Goal: Task Accomplishment & Management: Complete application form

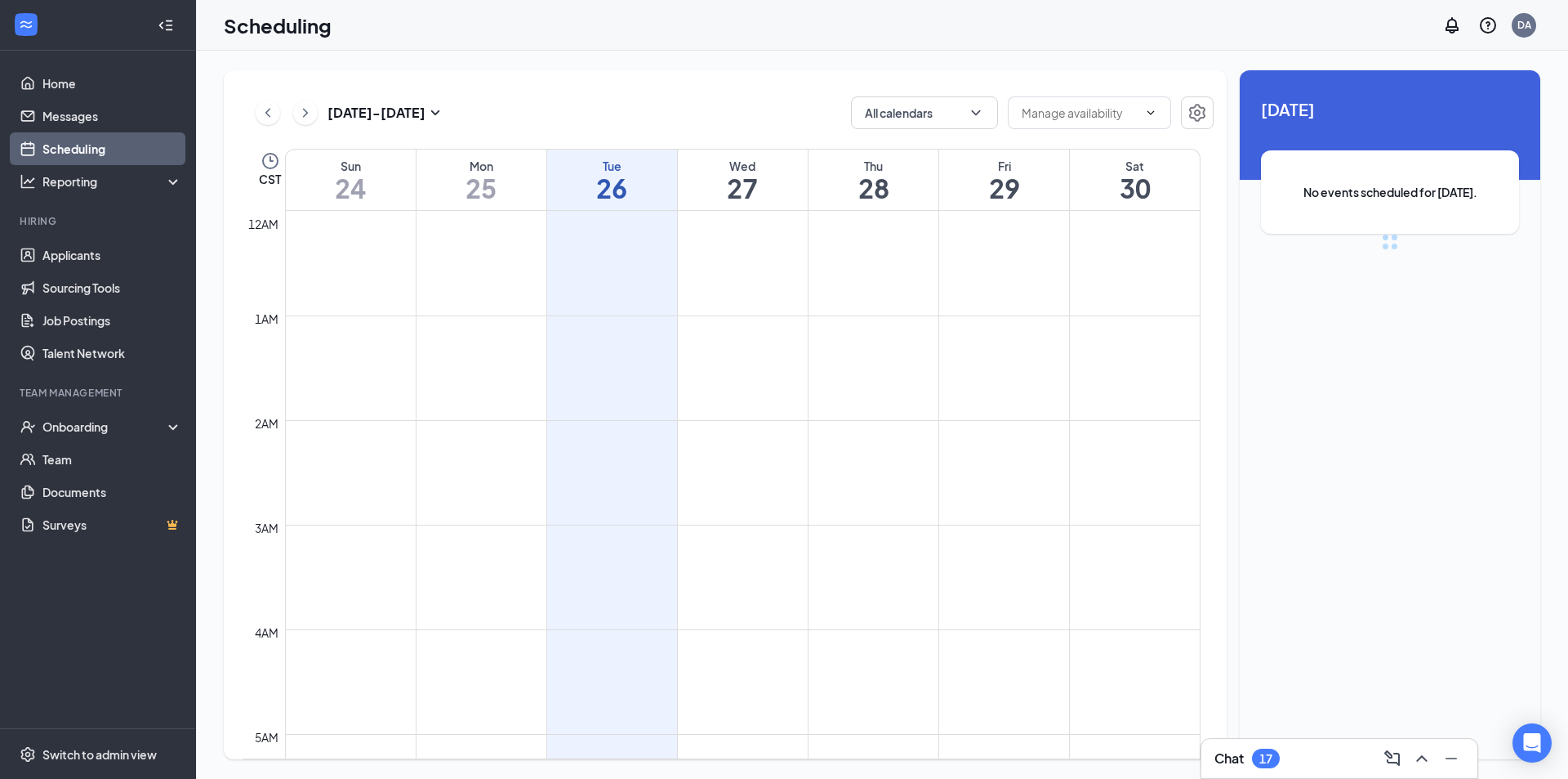
scroll to position [803, 0]
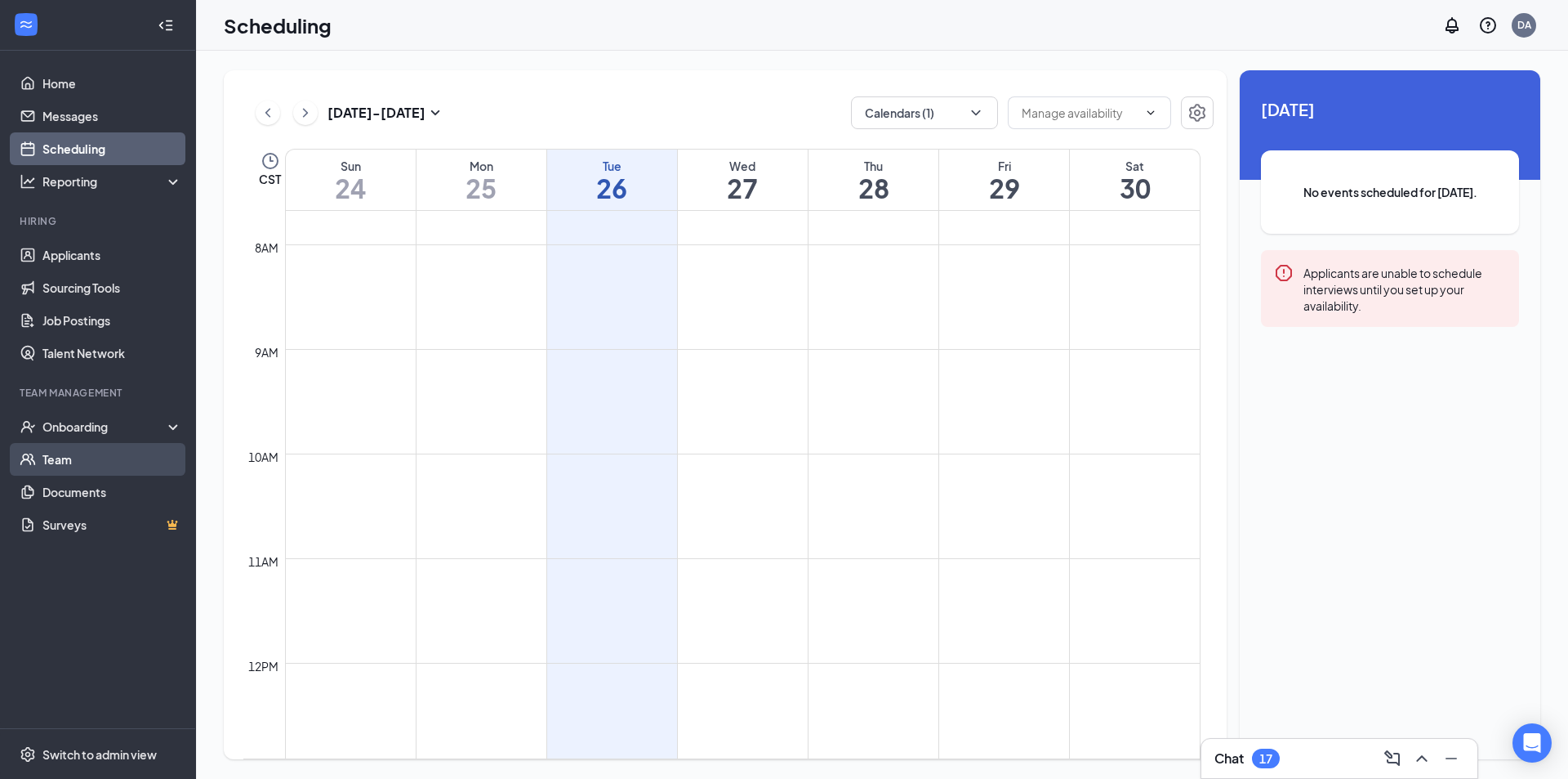
click at [42, 451] on link "Team" at bounding box center [112, 459] width 140 height 33
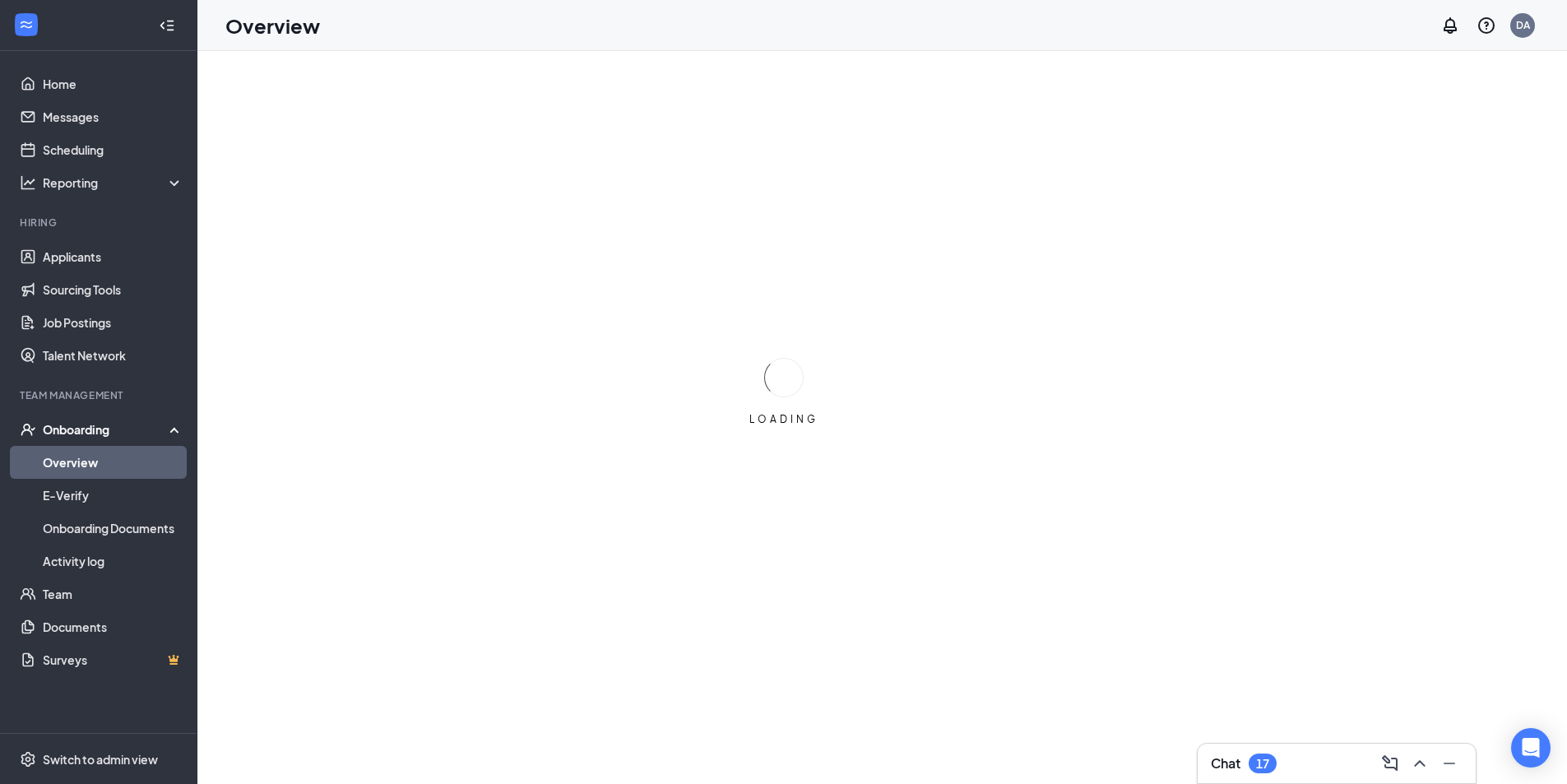
click at [117, 466] on link "Overview" at bounding box center [113, 462] width 141 height 33
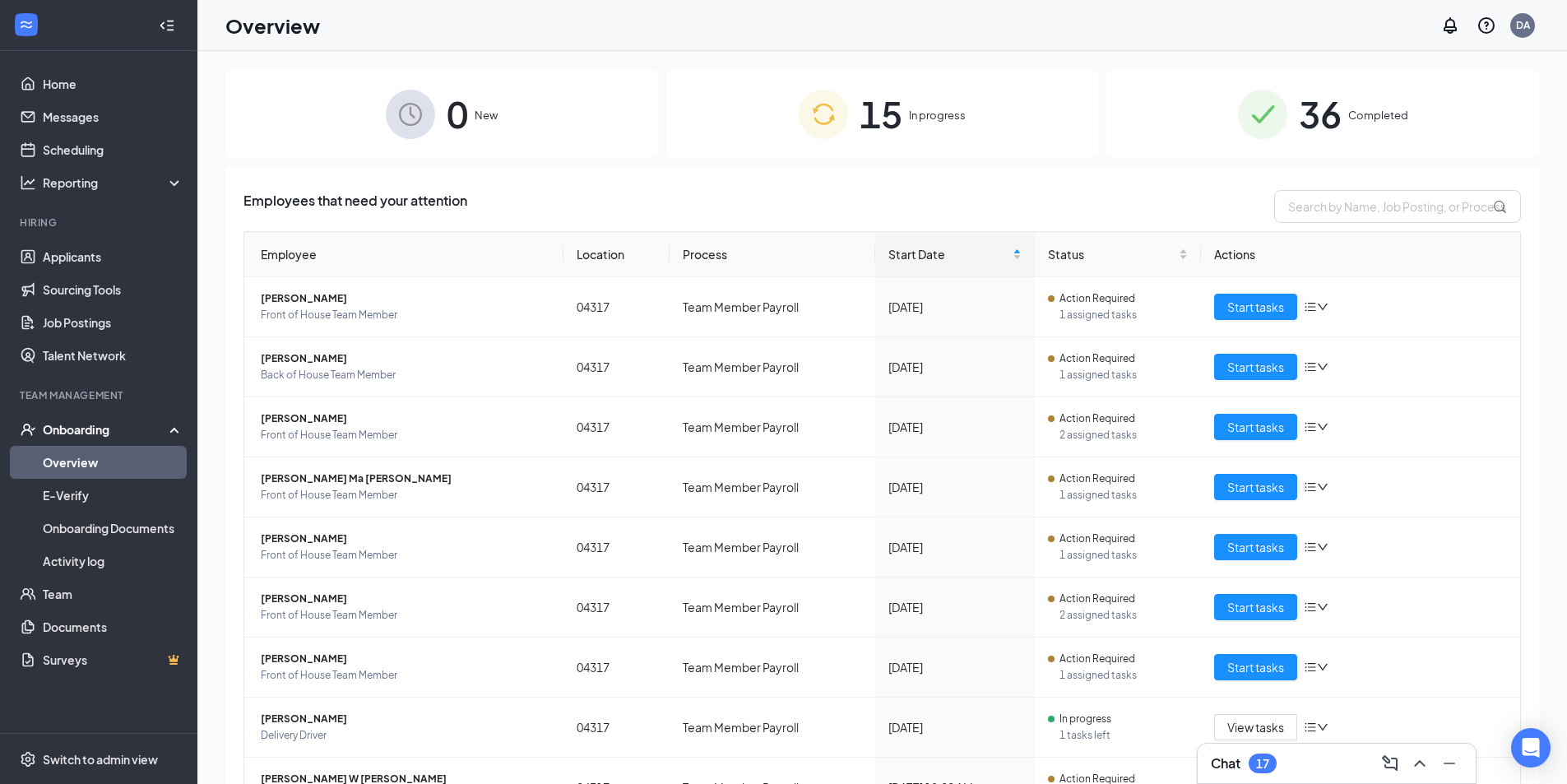
click at [918, 106] on div "15 In progress" at bounding box center [882, 113] width 432 height 86
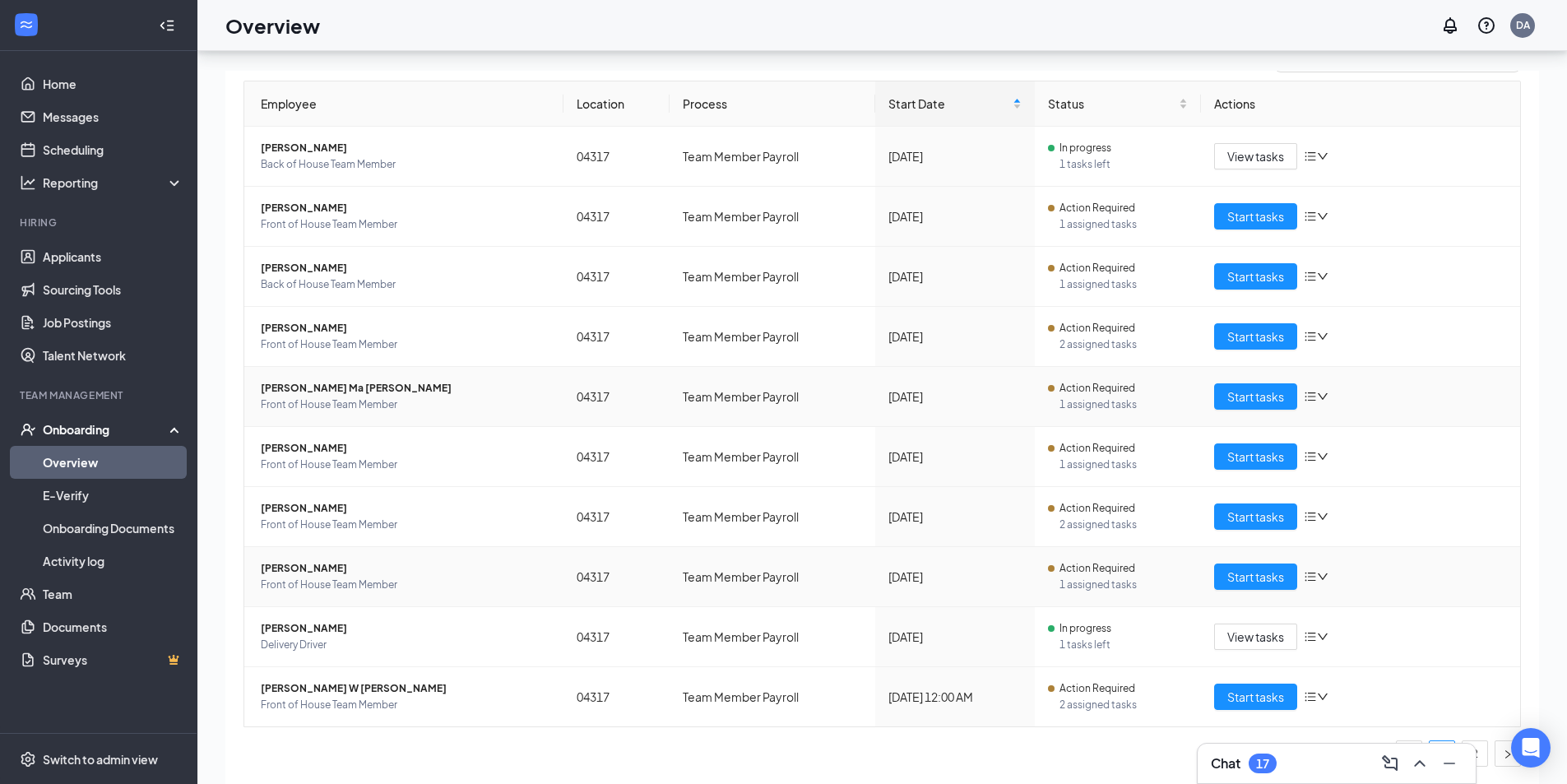
scroll to position [74, 0]
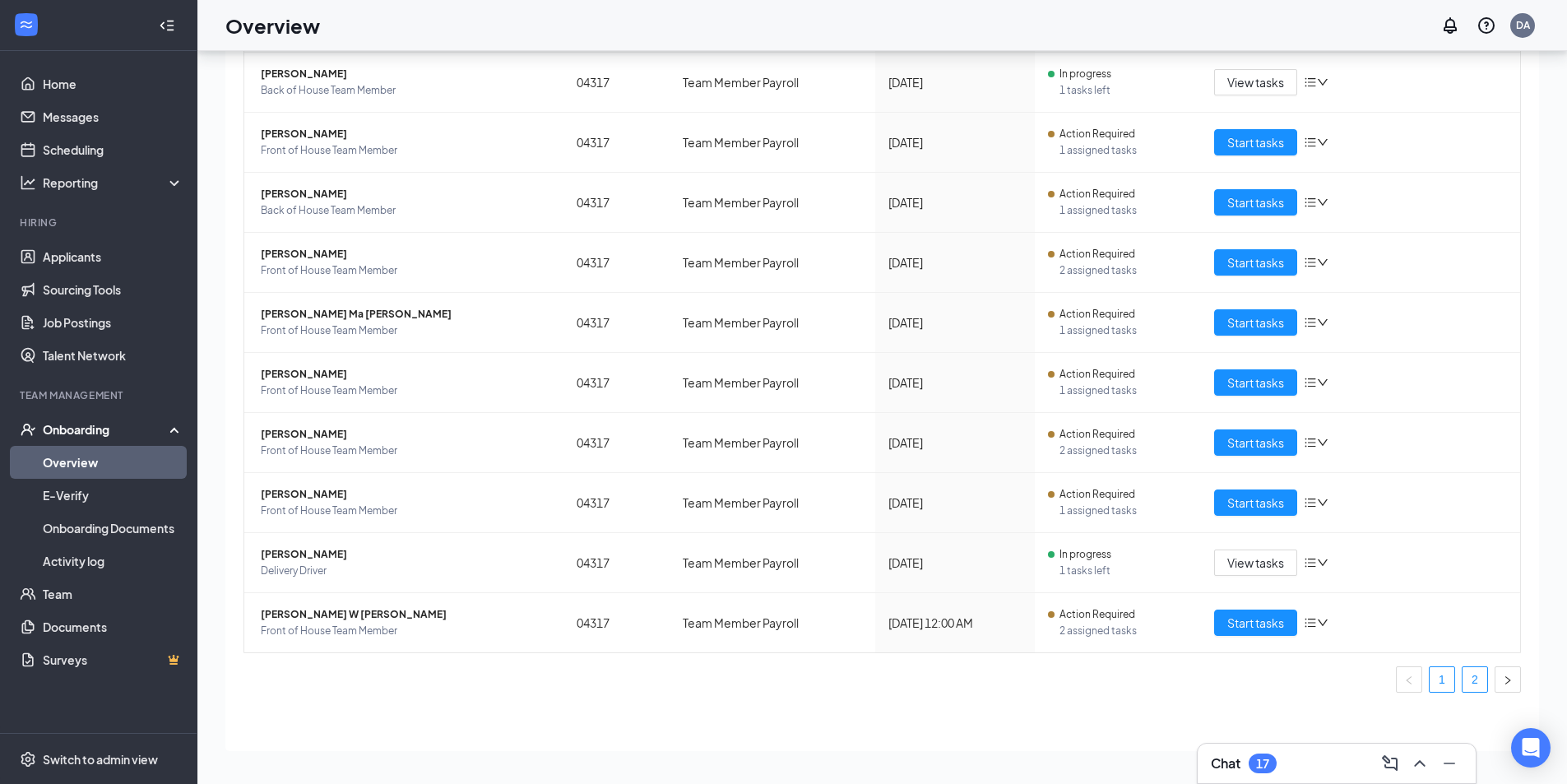
click at [1463, 681] on link "2" at bounding box center [1475, 679] width 24 height 24
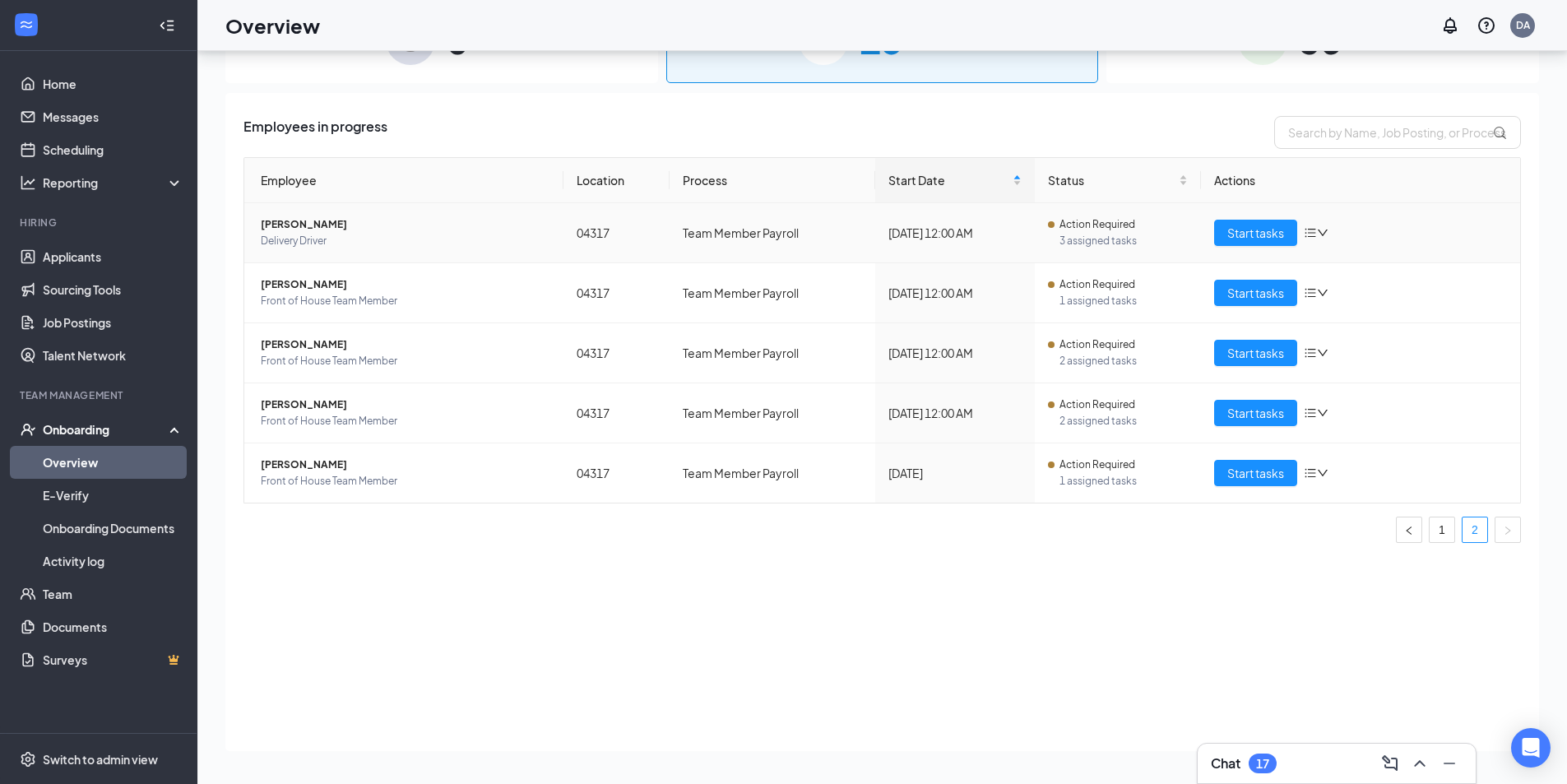
click at [307, 224] on span "[PERSON_NAME]" at bounding box center [406, 224] width 290 height 17
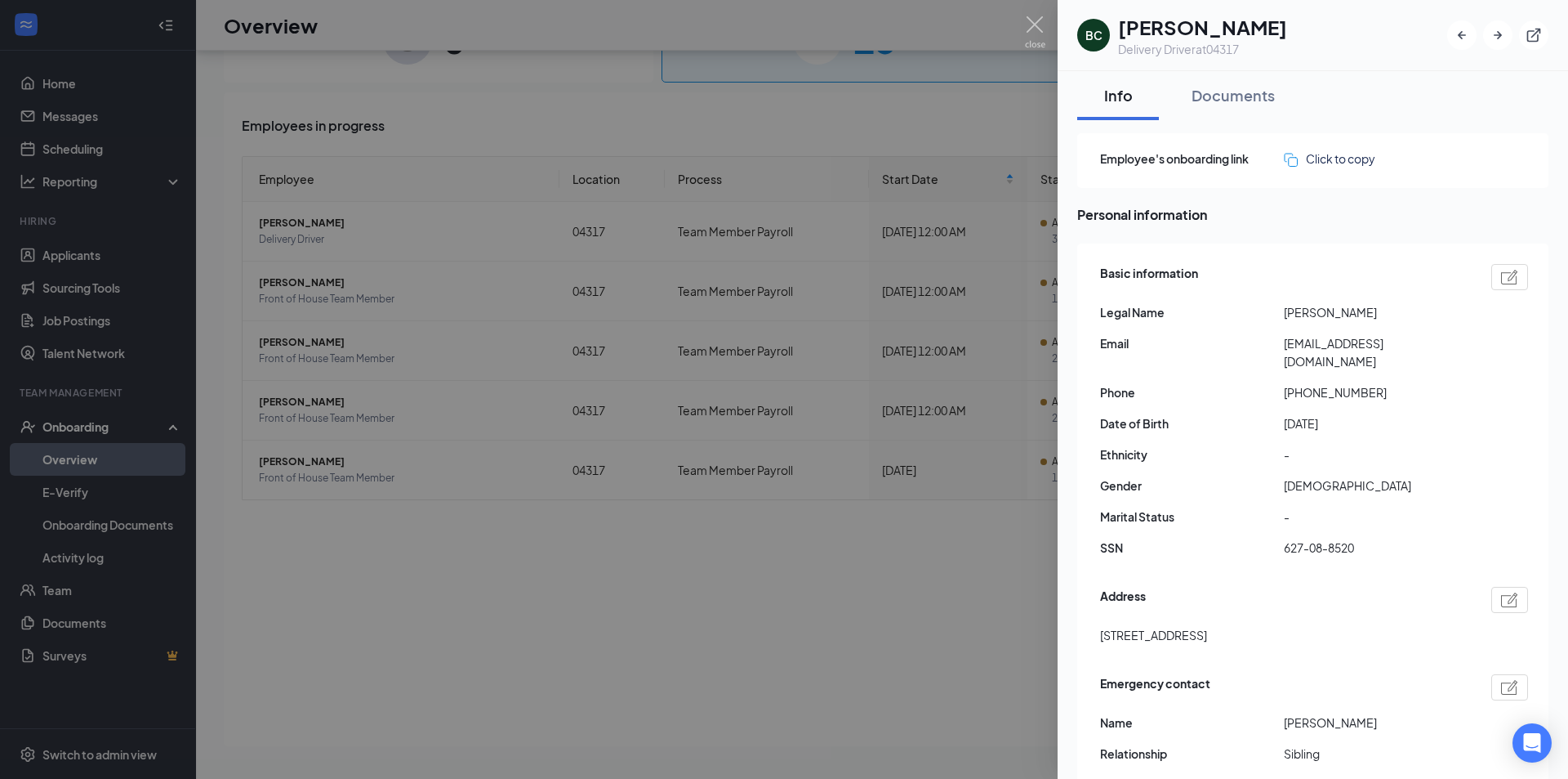
click at [764, 449] on div at bounding box center [784, 390] width 1568 height 779
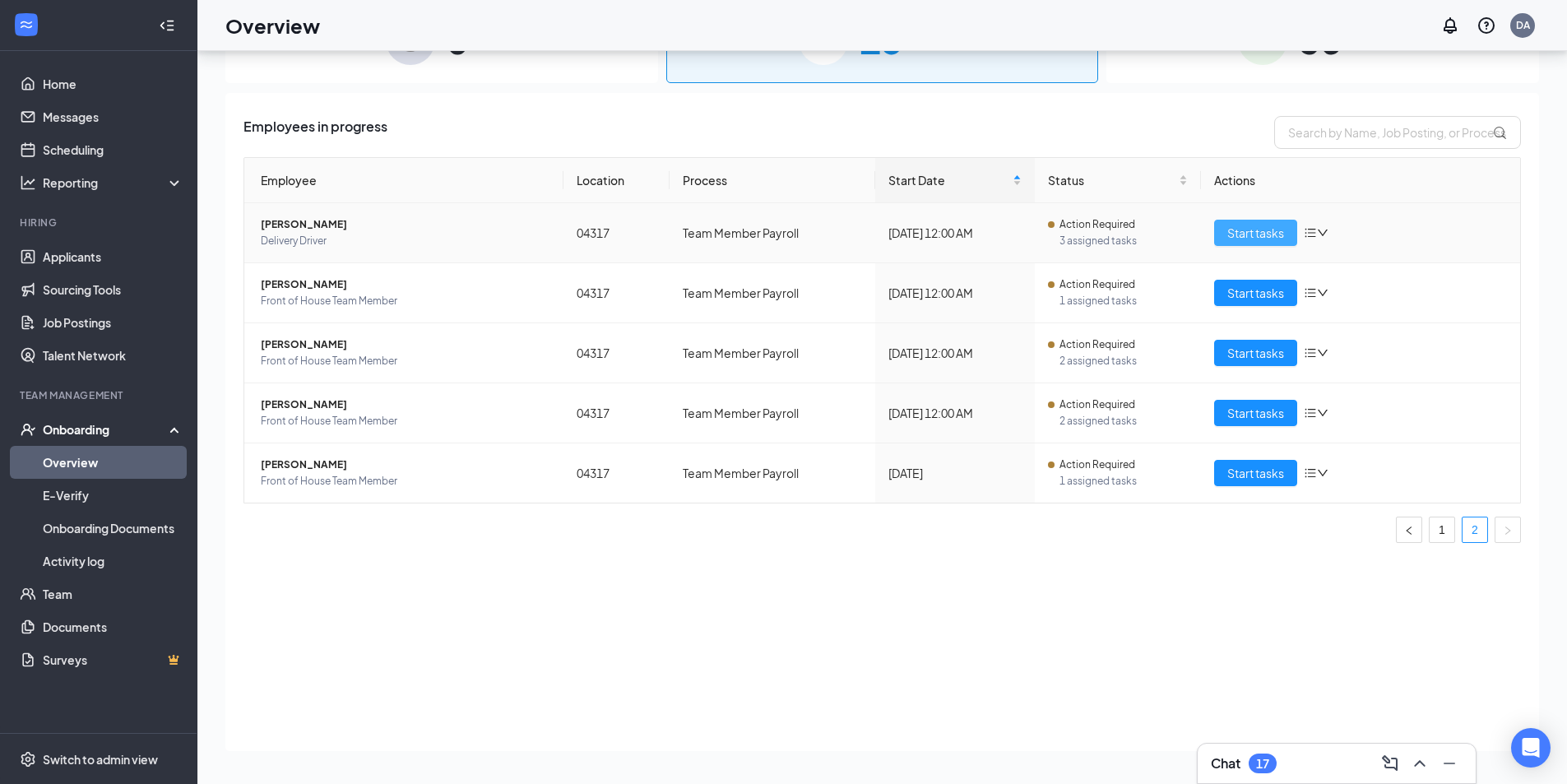
click at [1272, 226] on span "Start tasks" at bounding box center [1255, 232] width 57 height 18
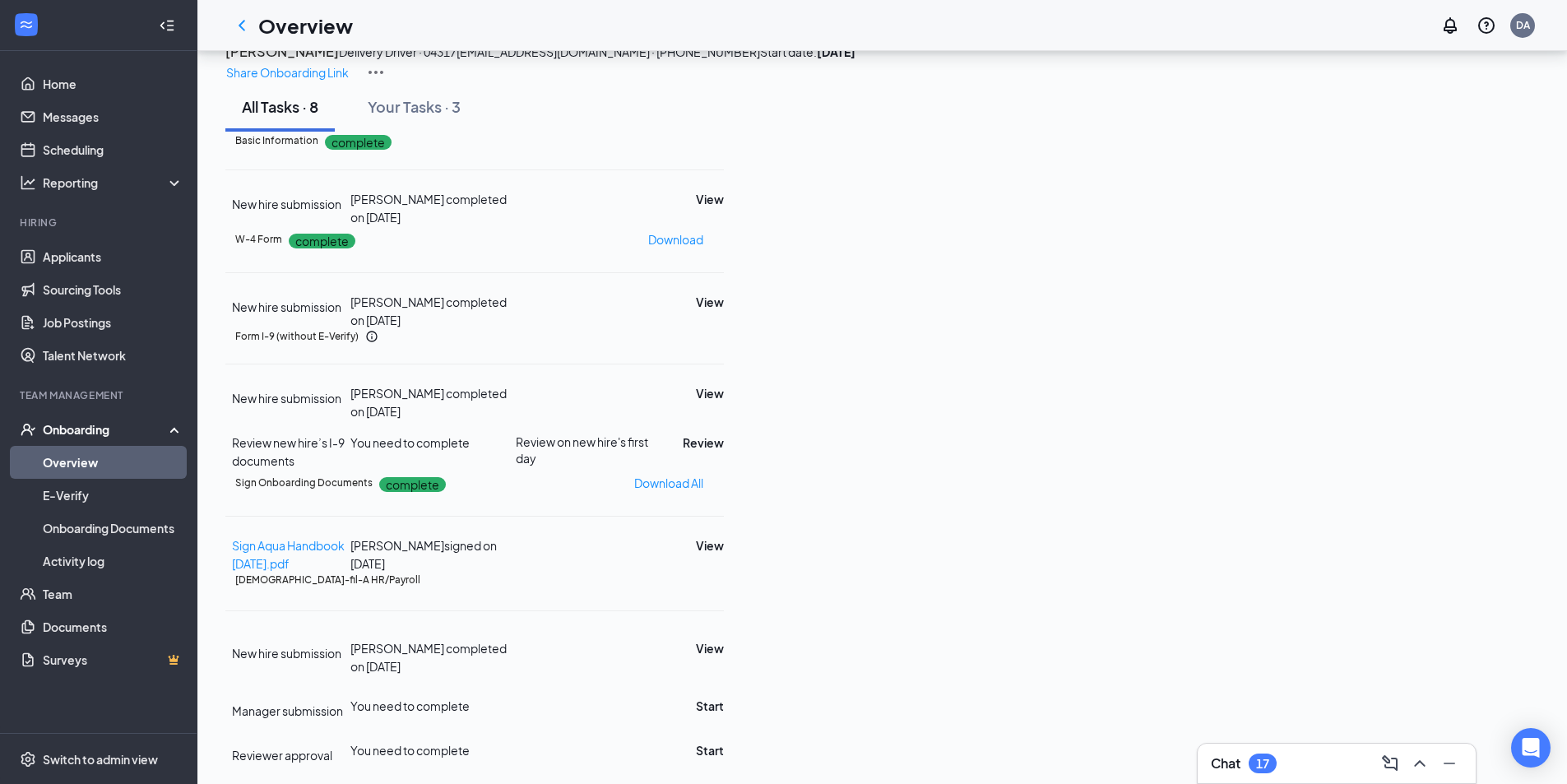
scroll to position [326, 0]
click at [724, 433] on button "Review" at bounding box center [703, 442] width 41 height 18
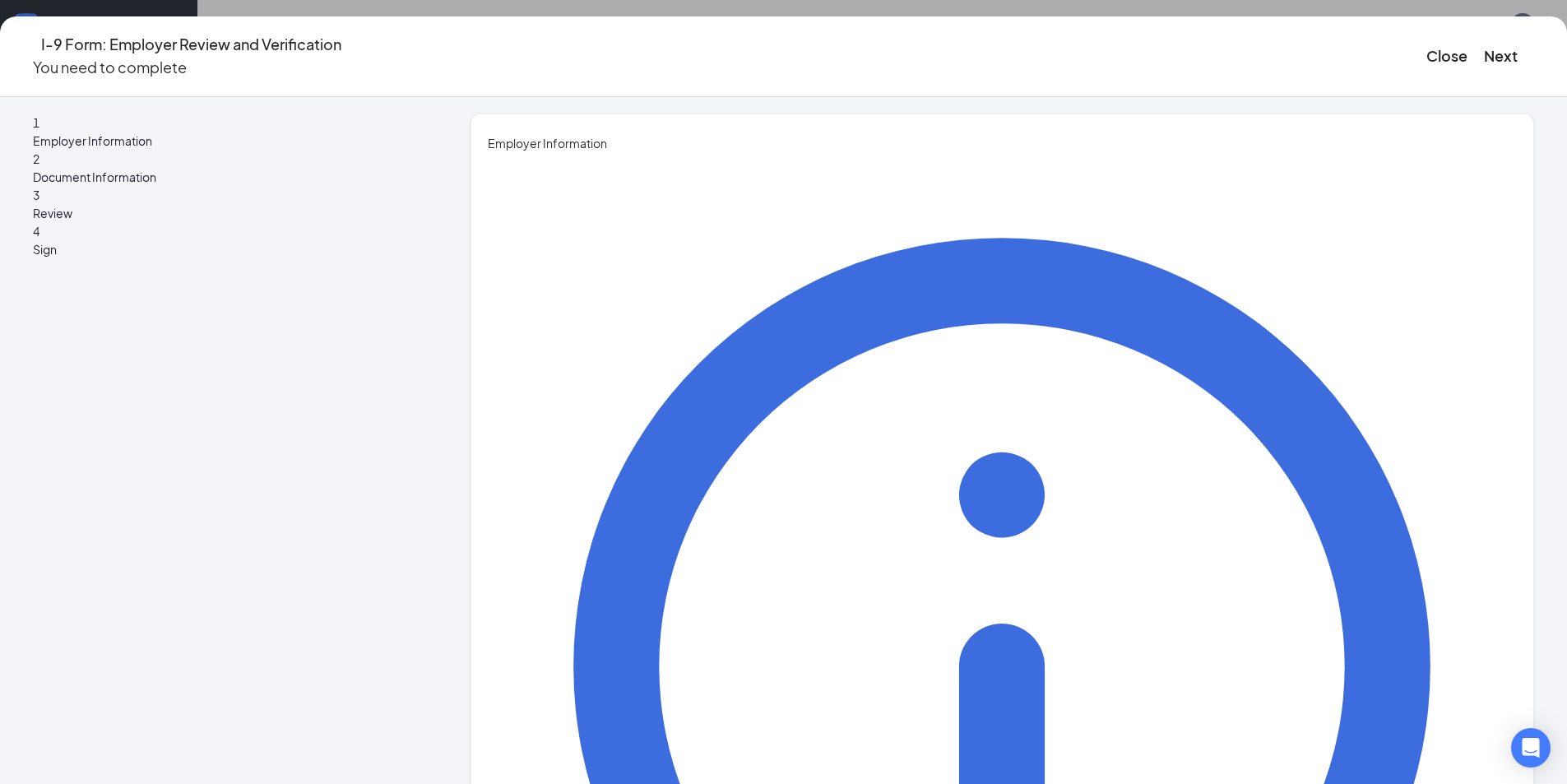
type input "[PERSON_NAME]"
type input "S"
type input "Delivery Senior Director"
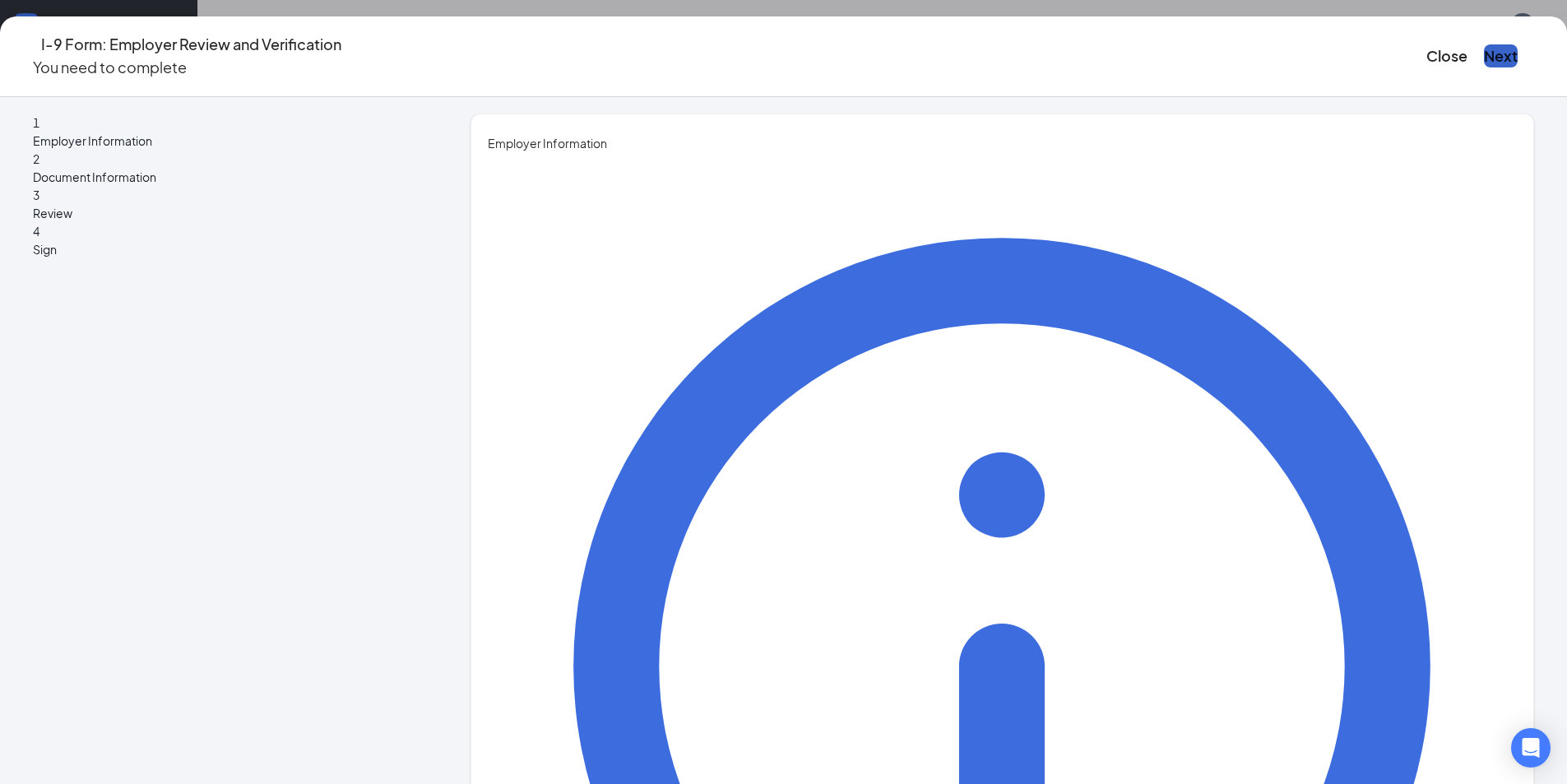
click at [1484, 64] on button "Next" at bounding box center [1501, 56] width 34 height 23
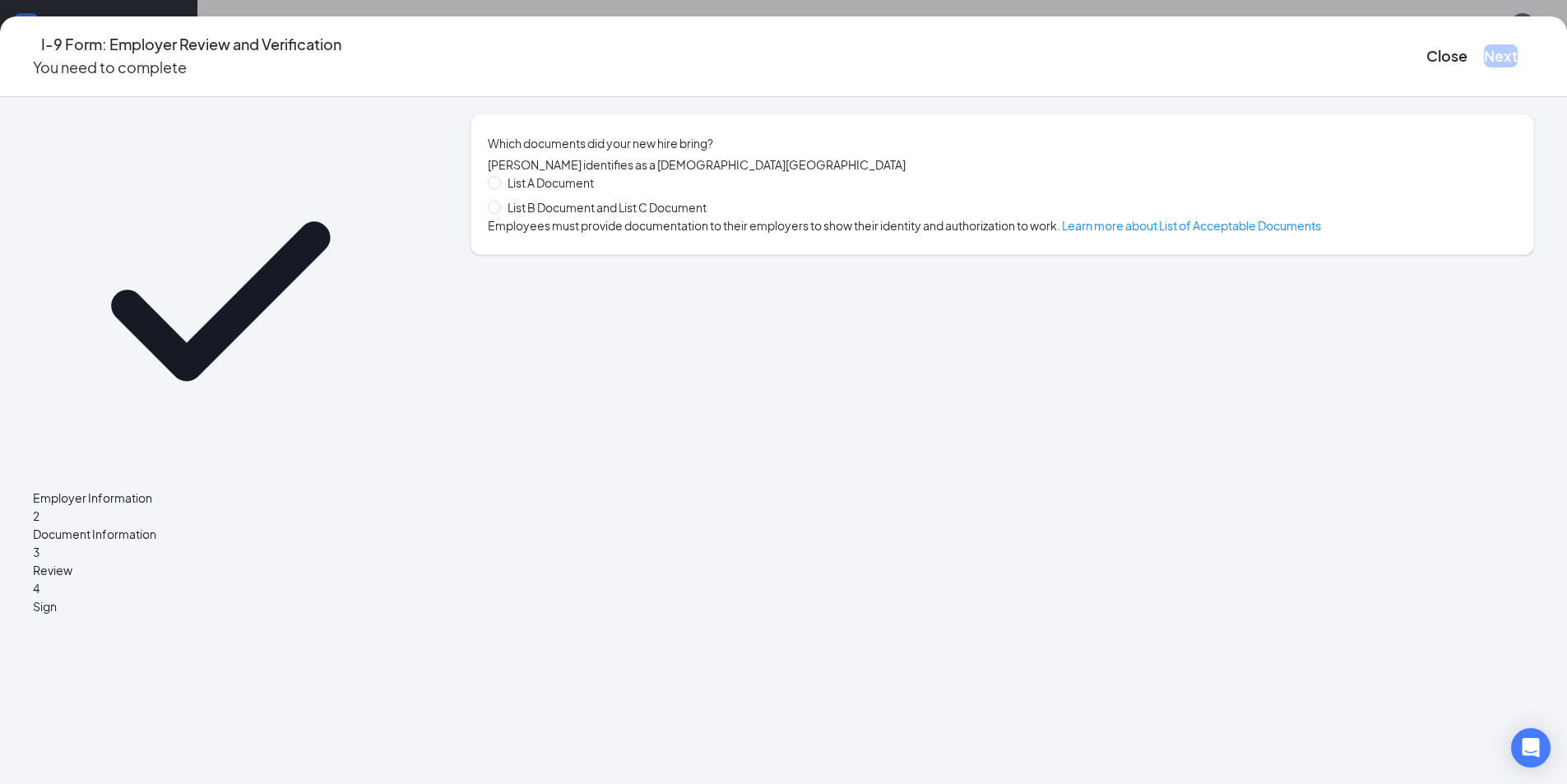
click at [608, 205] on div "List A Document List B Document and List C Document" at bounding box center [604, 195] width 232 height 43
click at [593, 214] on span "List B Document and List C Document" at bounding box center [607, 207] width 212 height 18
click at [500, 212] on input "List B Document and List C Document" at bounding box center [494, 206] width 11 height 11
radio input "true"
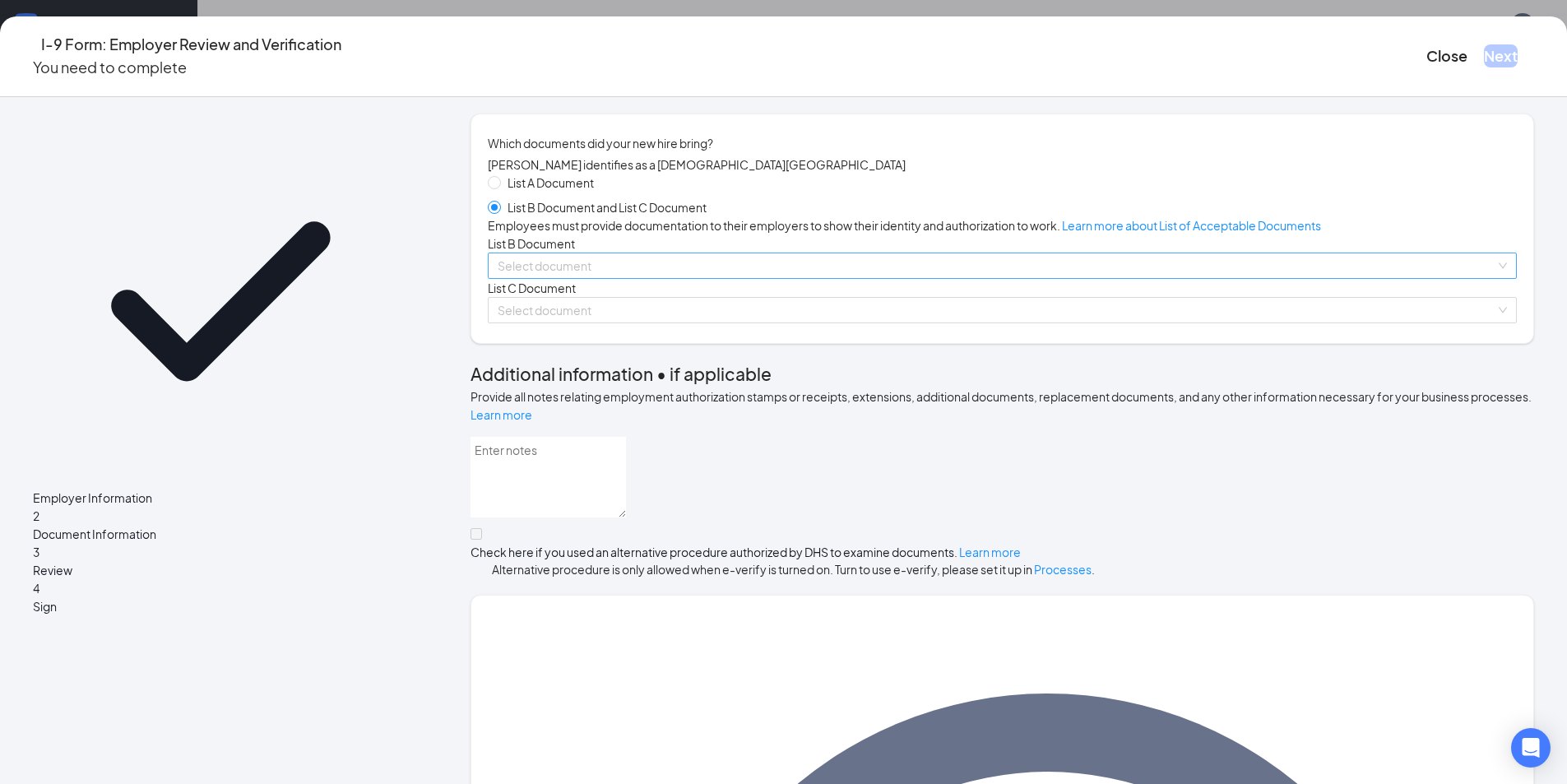
click at [598, 278] on input "search" at bounding box center [997, 265] width 997 height 24
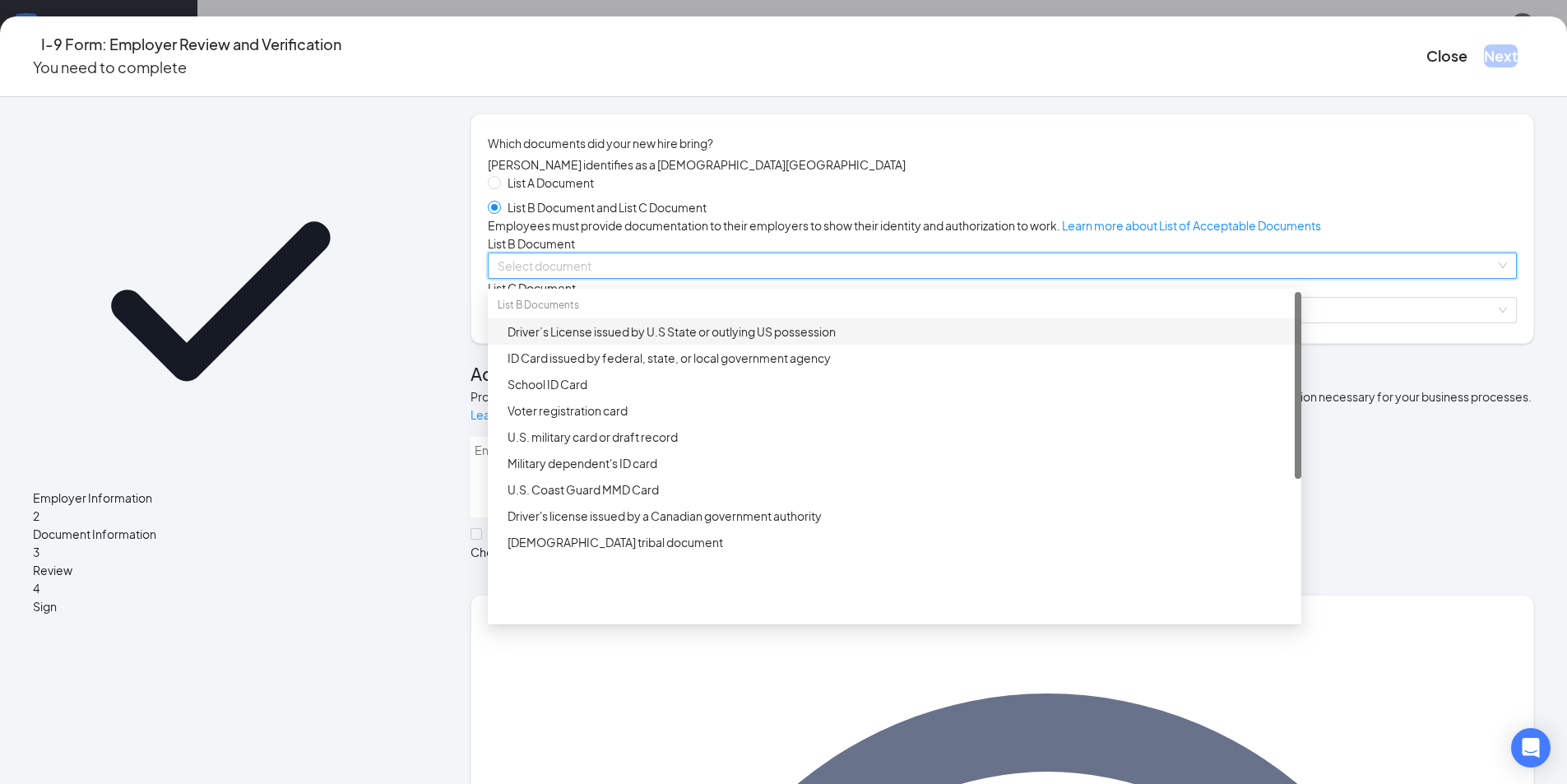
click at [643, 345] on div "Driver’s License issued by U.S State or outlying US possession" at bounding box center [894, 331] width 813 height 26
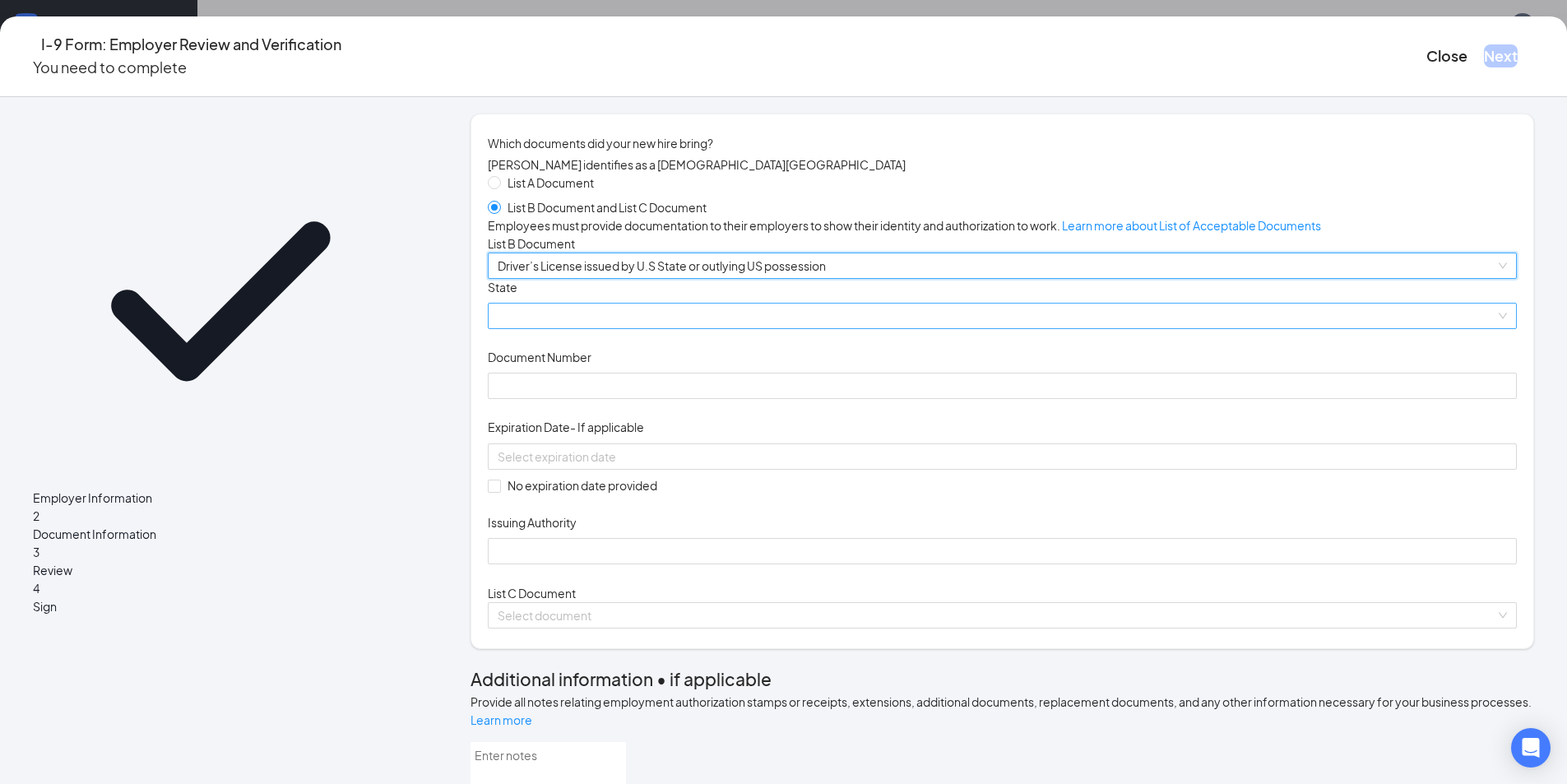
click at [652, 328] on span at bounding box center [1003, 316] width 1010 height 24
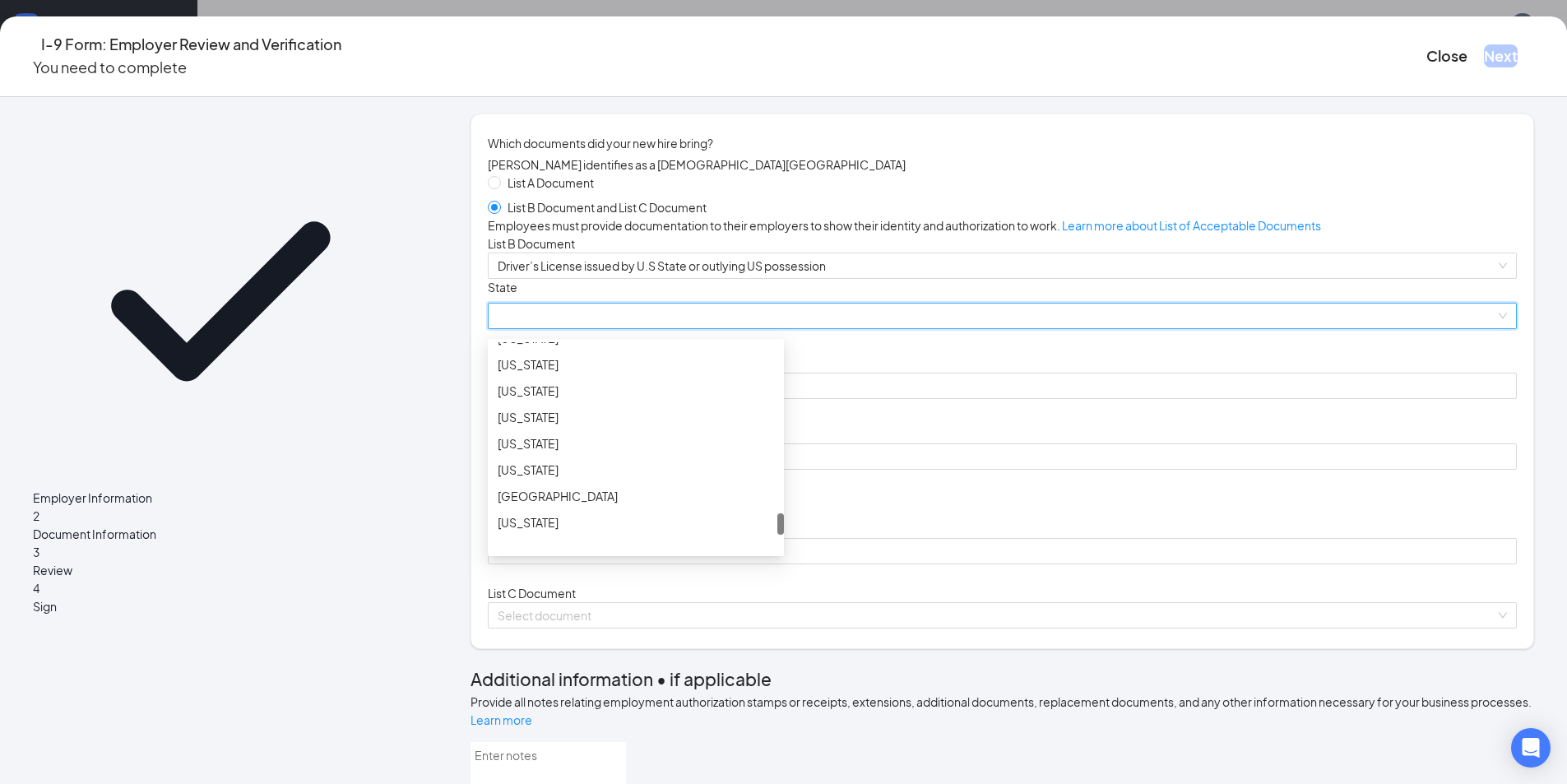
scroll to position [1682, 0]
click at [597, 425] on div "[US_STATE]" at bounding box center [636, 416] width 276 height 18
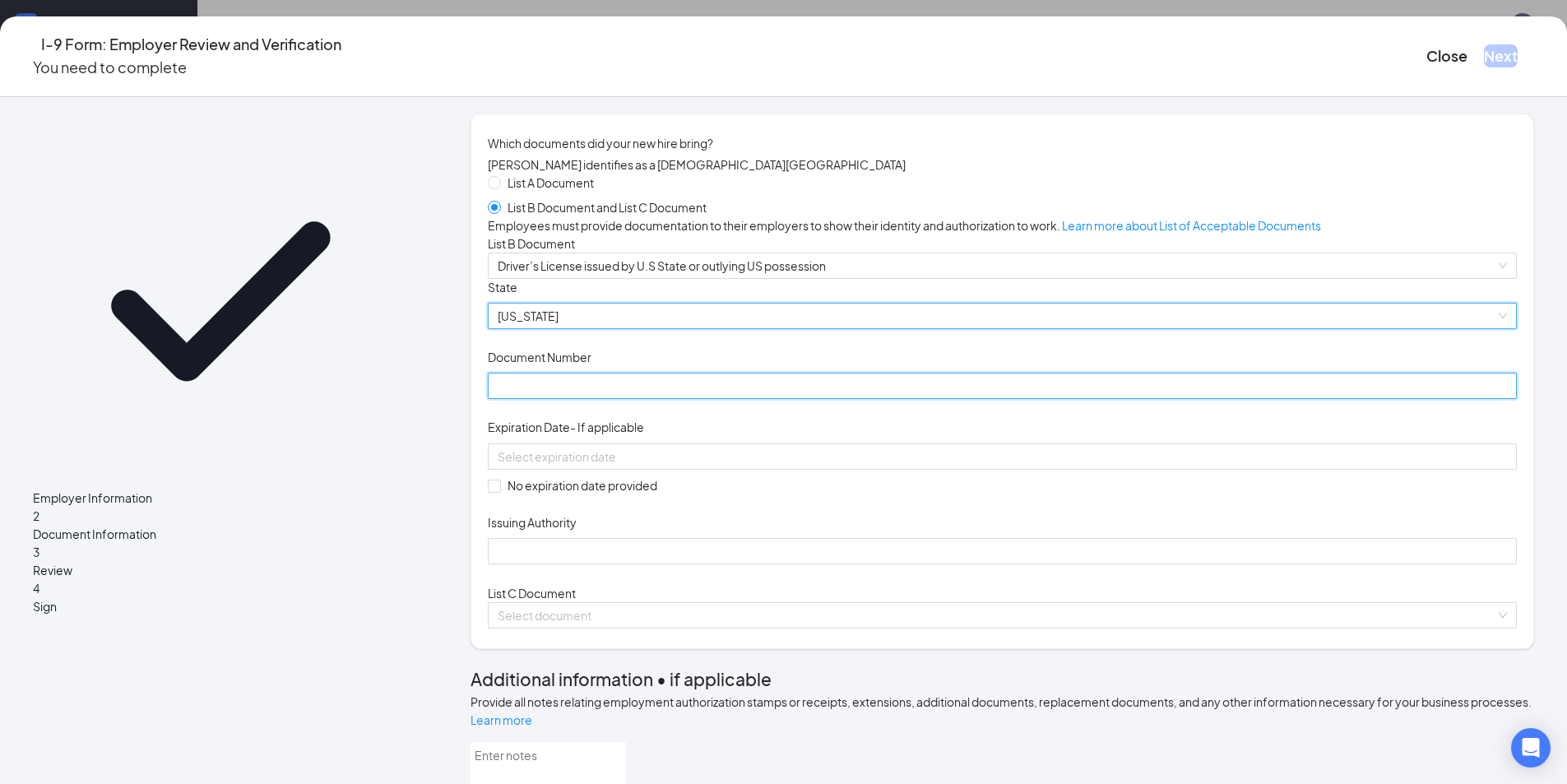
click at [582, 399] on input "Document Number" at bounding box center [1003, 386] width 1029 height 26
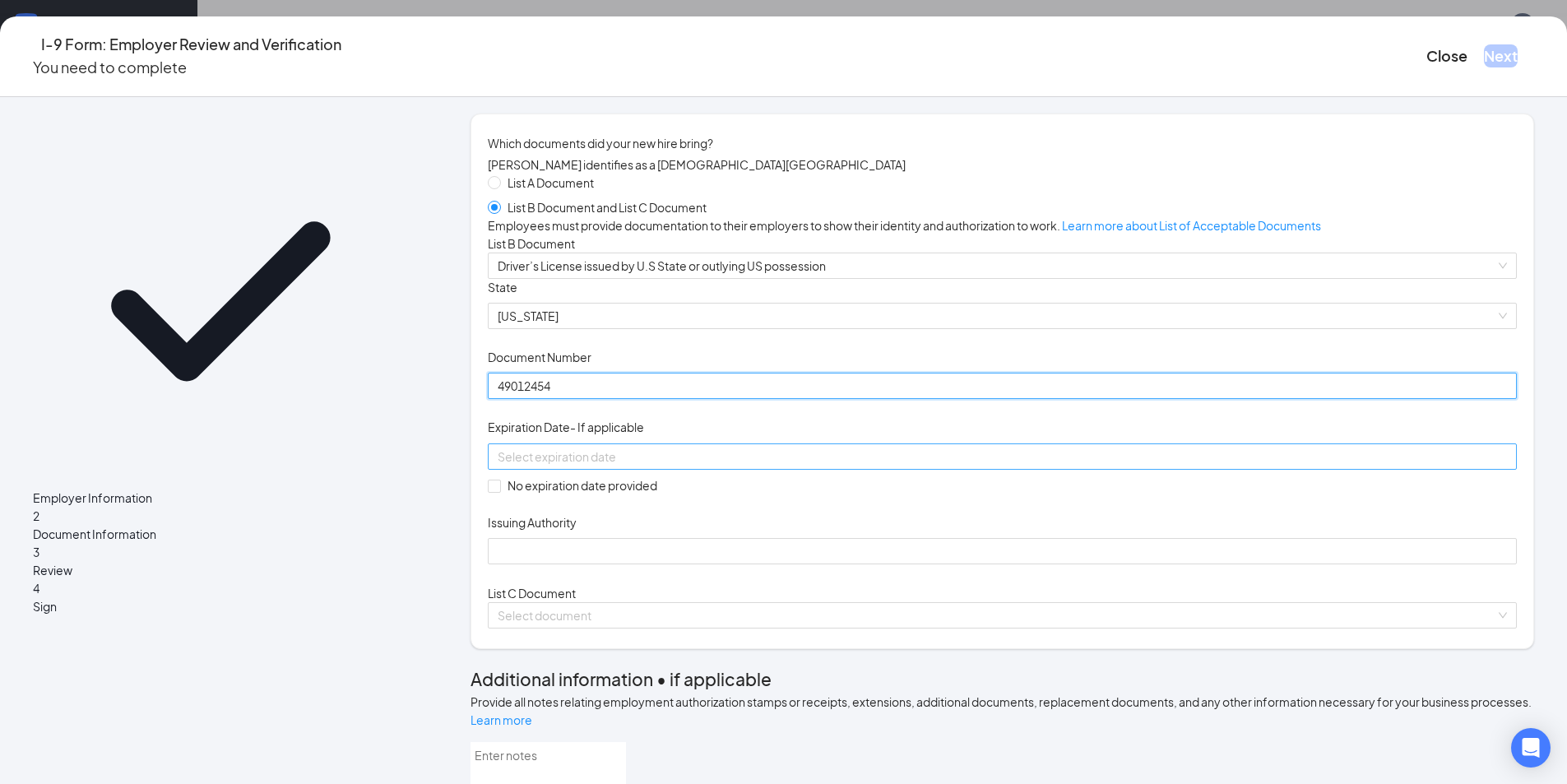
type input "49012454"
click at [652, 465] on input at bounding box center [1001, 456] width 1006 height 18
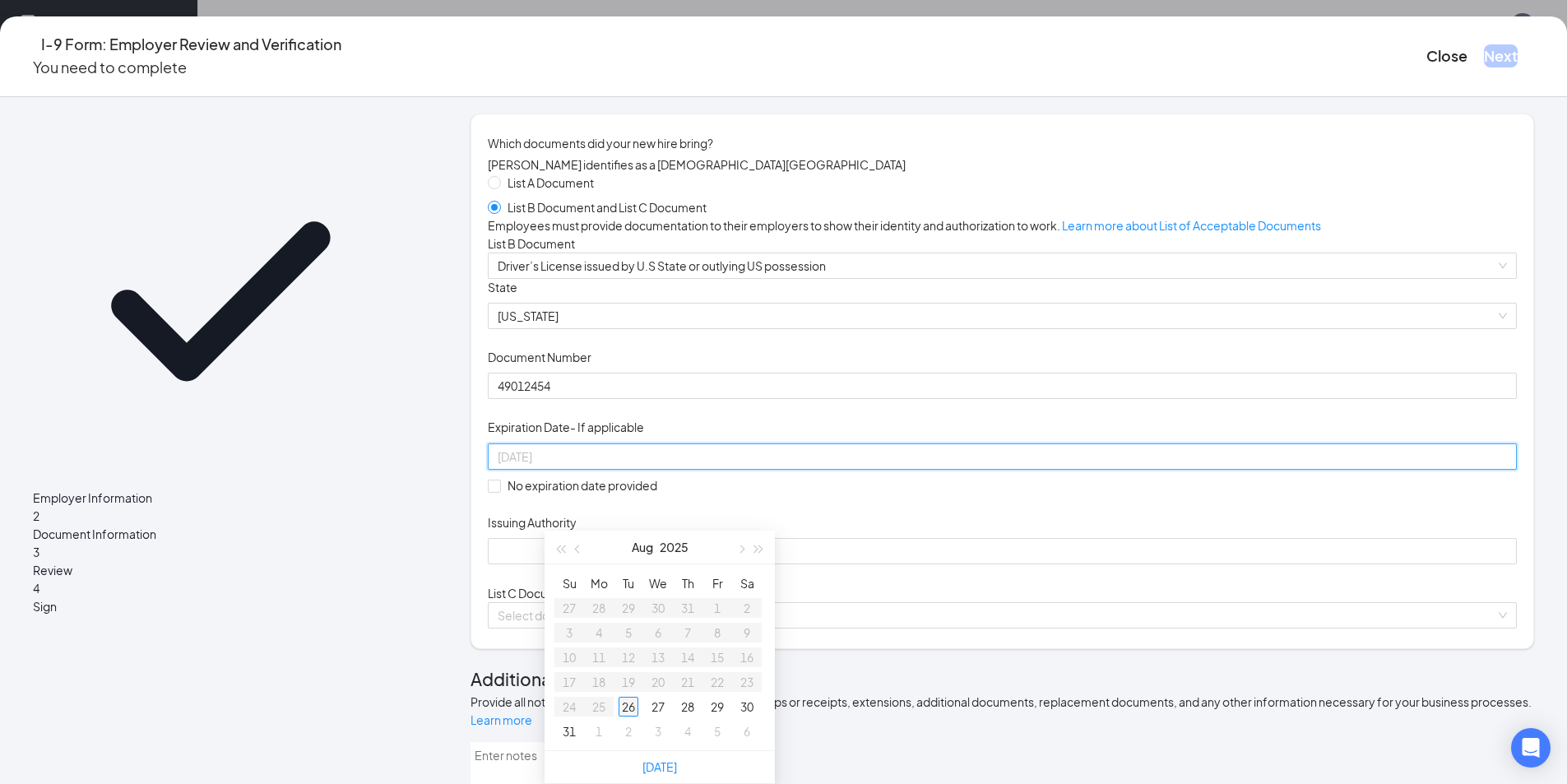
click at [626, 697] on div "26" at bounding box center [628, 706] width 20 height 20
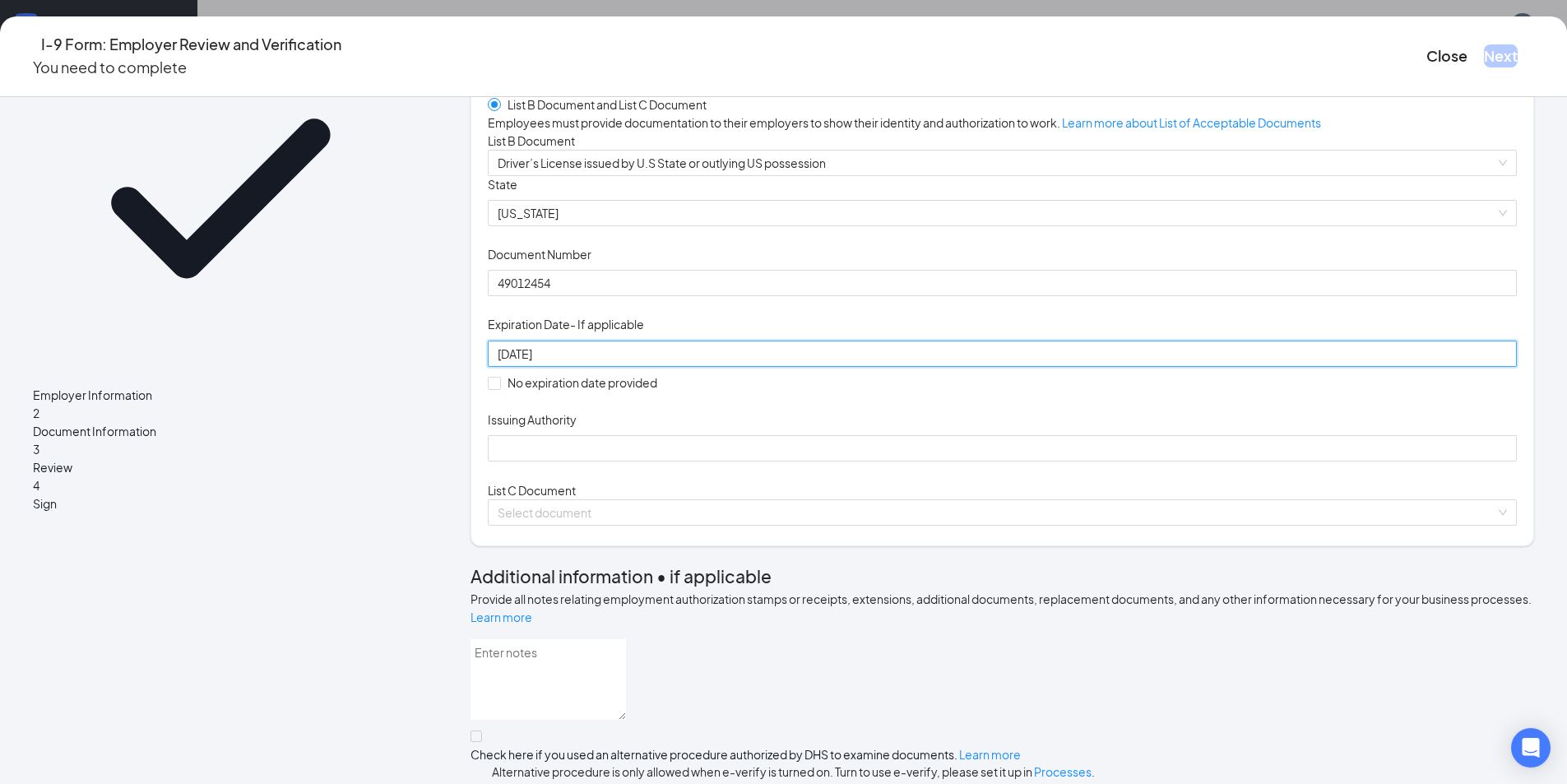
scroll to position [105, 0]
click at [645, 433] on div "Issuing Authority" at bounding box center [1003, 421] width 1029 height 24
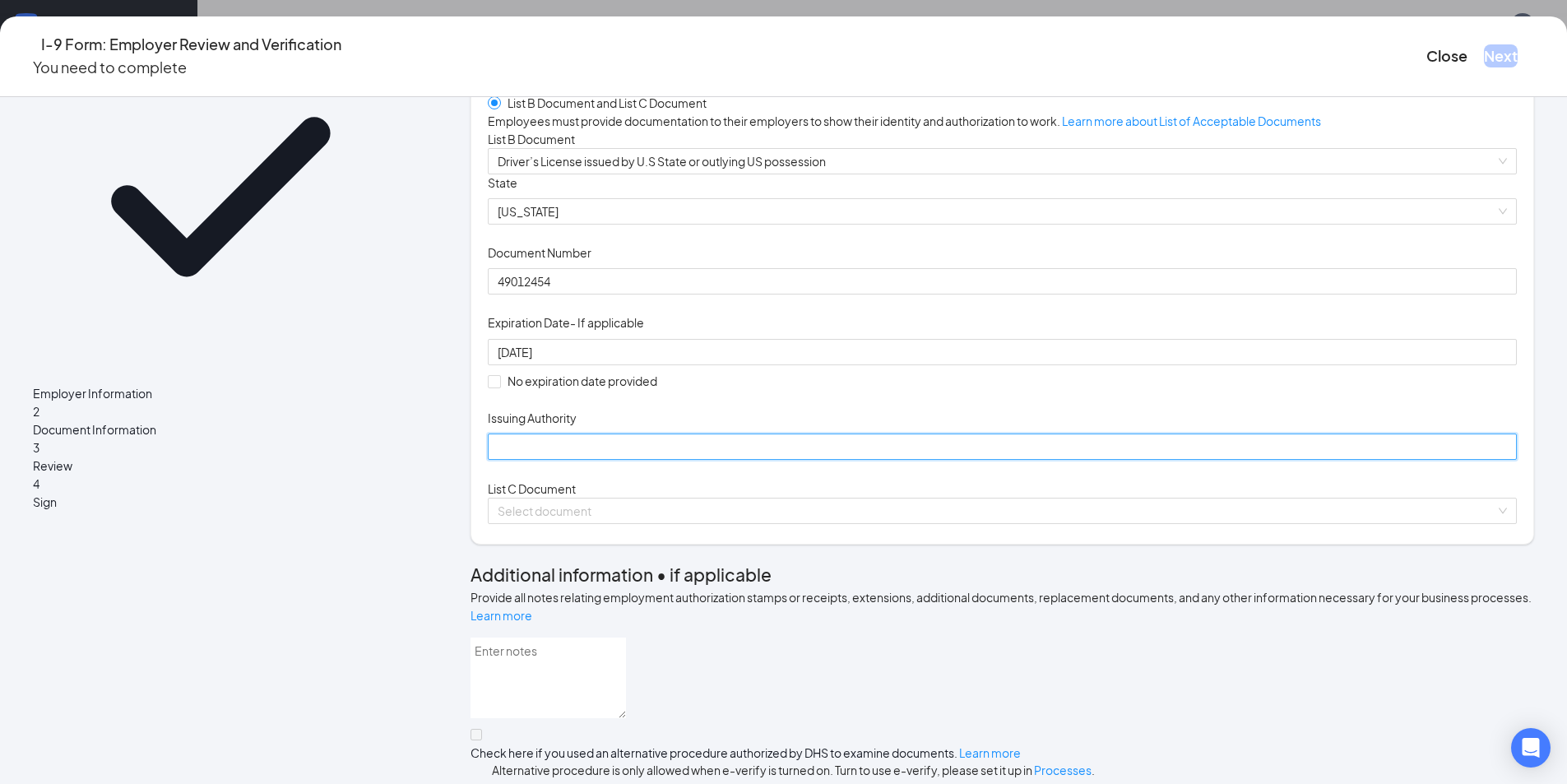
click at [599, 459] on input "Issuing Authority" at bounding box center [1003, 446] width 1029 height 26
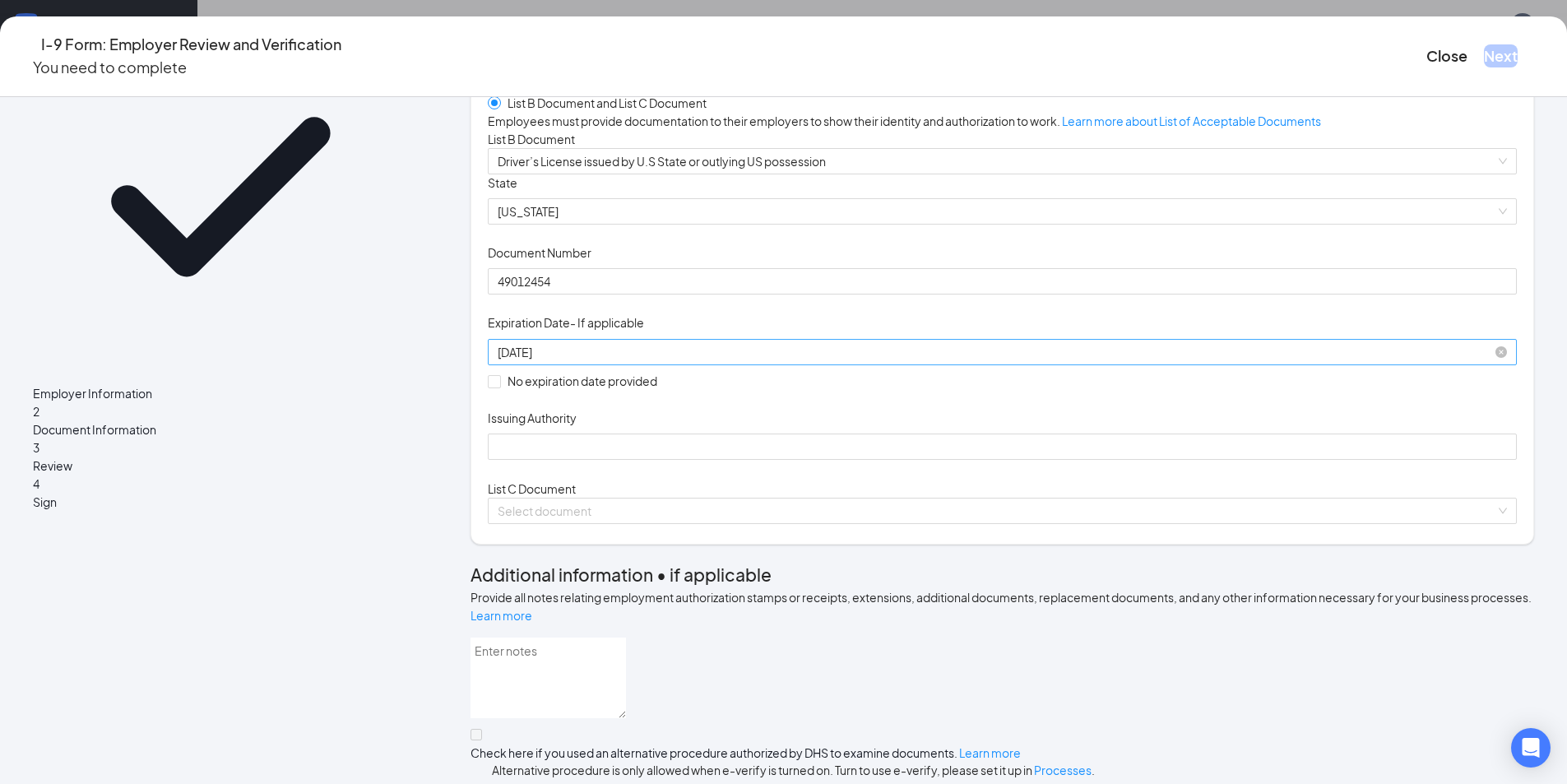
click at [813, 361] on div "[DATE]" at bounding box center [1003, 352] width 1010 height 18
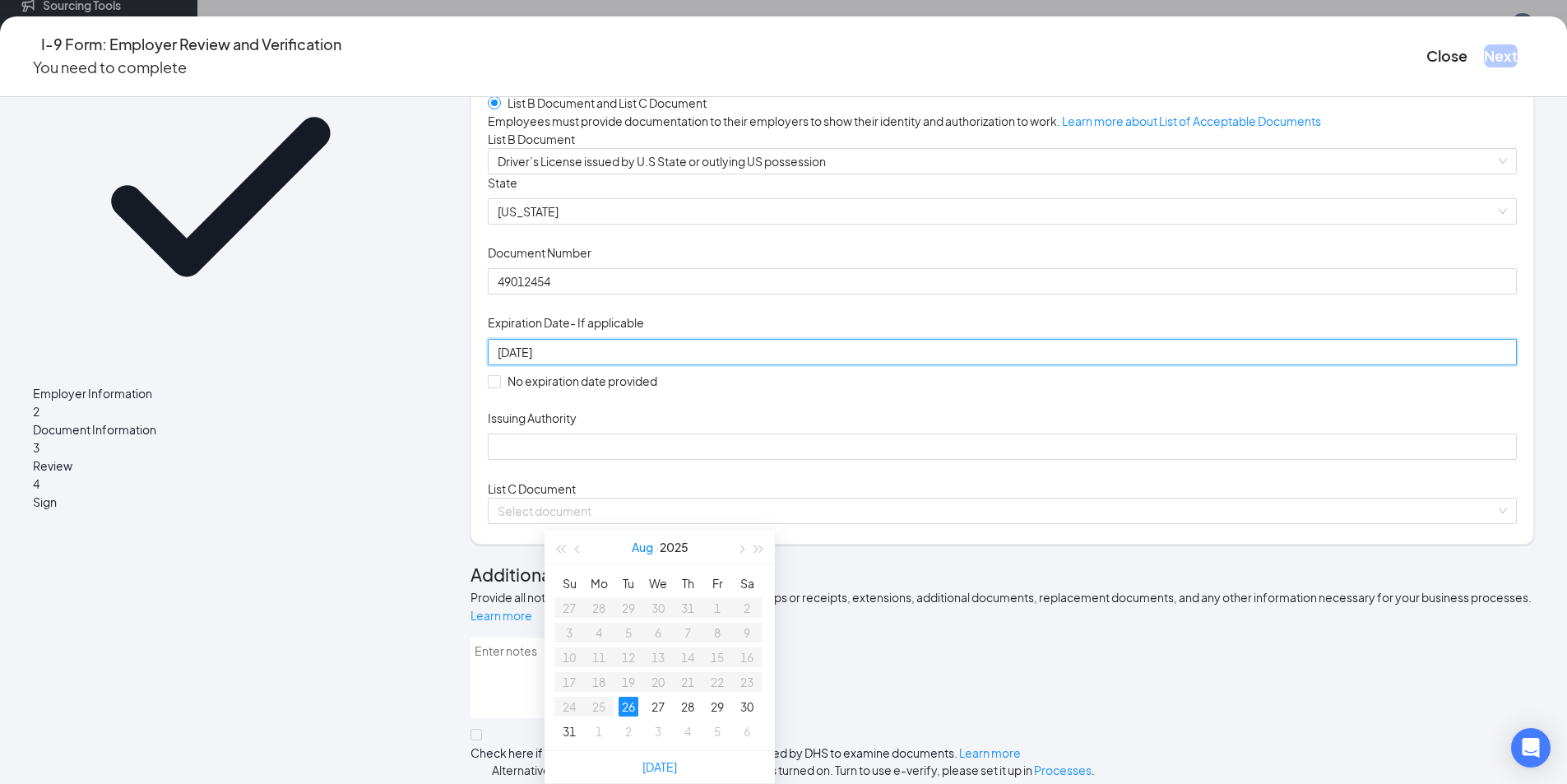
click at [648, 530] on button "Aug" at bounding box center [642, 547] width 21 height 33
click at [666, 532] on button "2025" at bounding box center [659, 548] width 29 height 33
click at [758, 547] on span "button" at bounding box center [759, 550] width 8 height 8
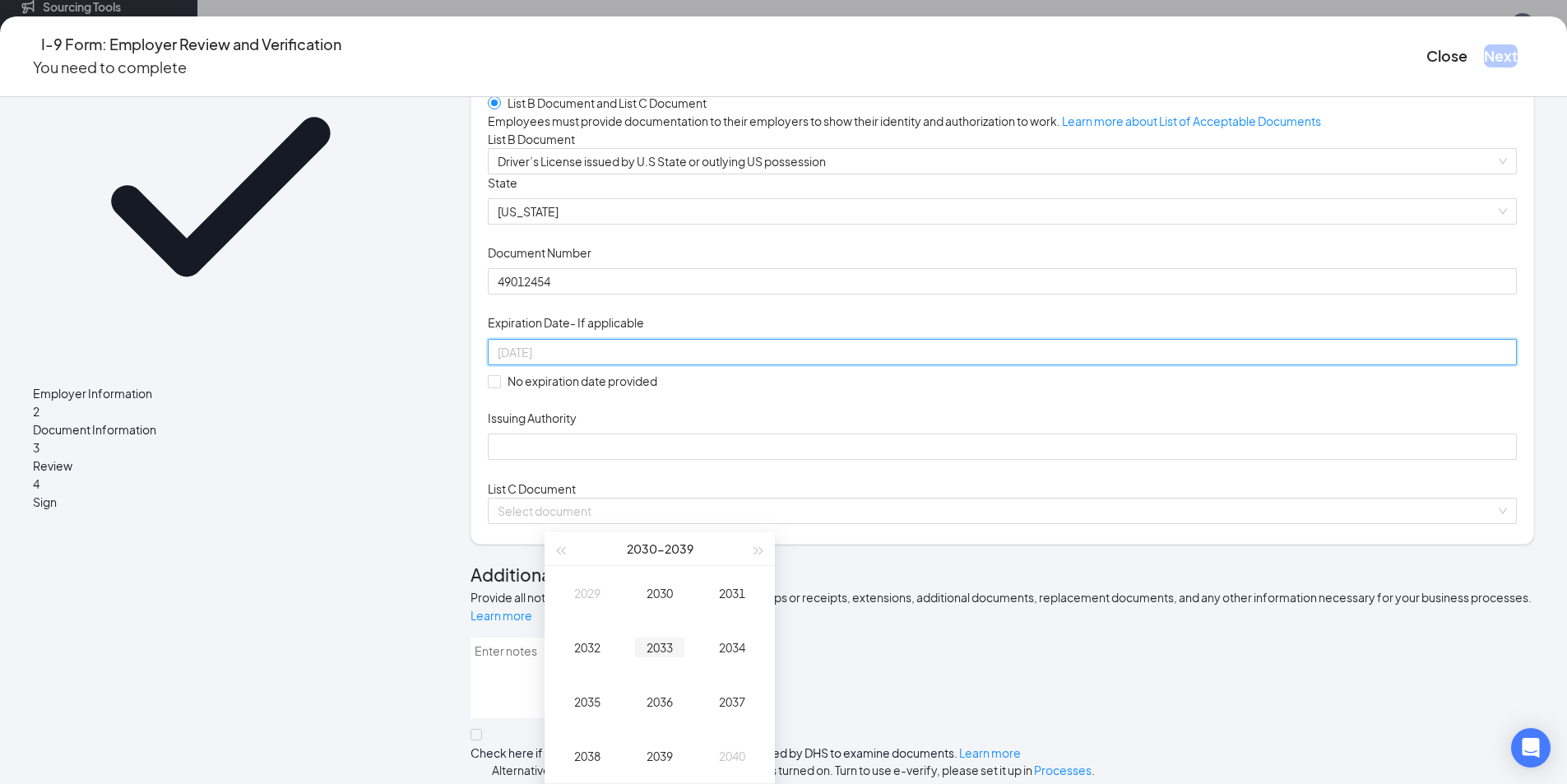
click at [657, 637] on div "2033" at bounding box center [659, 647] width 50 height 20
click at [671, 583] on div "Feb" at bounding box center [659, 593] width 50 height 20
type input "[DATE]"
click at [655, 622] on div "9" at bounding box center [658, 632] width 20 height 20
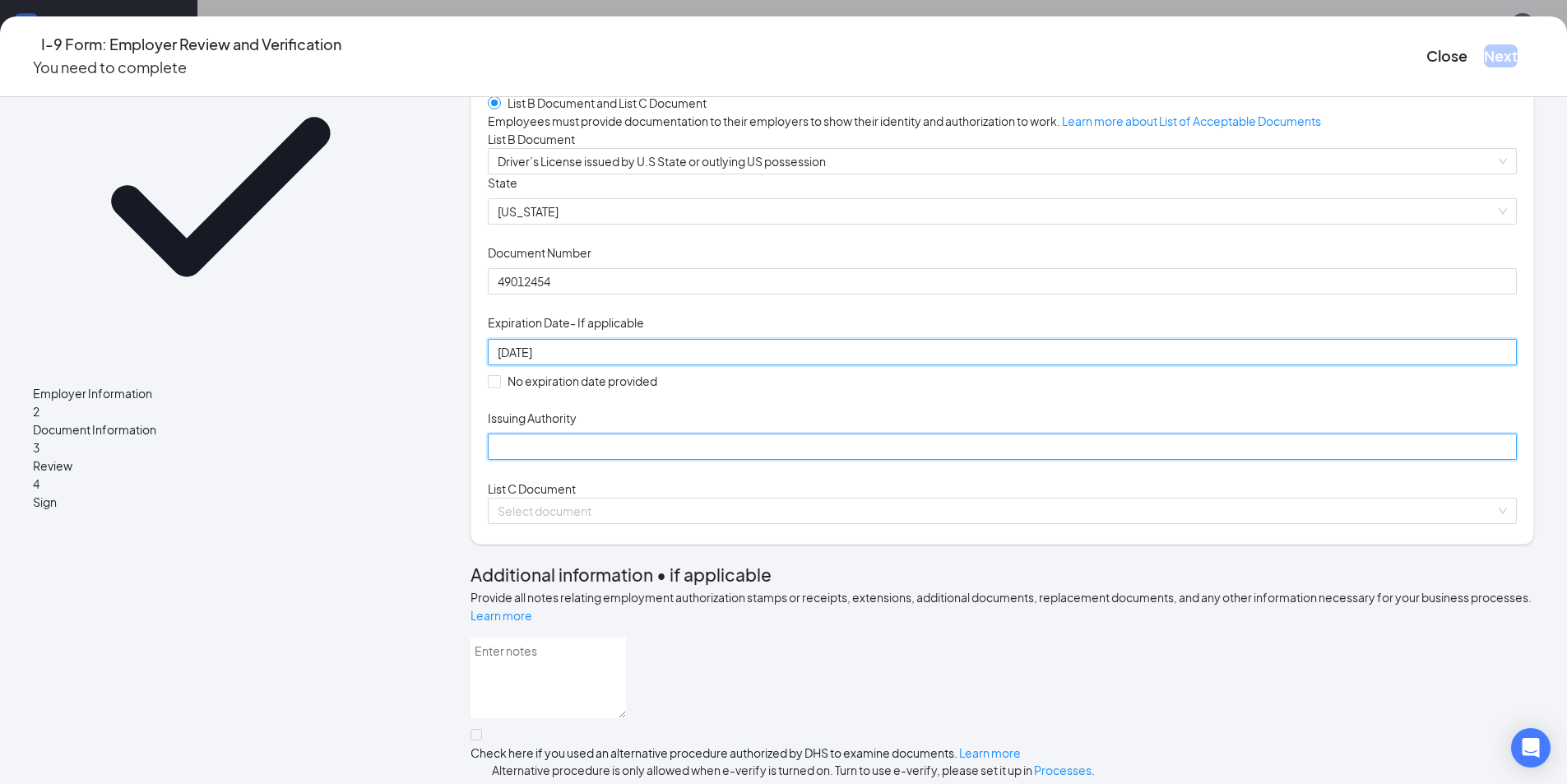
click at [620, 459] on input "Issuing Authority" at bounding box center [1003, 446] width 1029 height 26
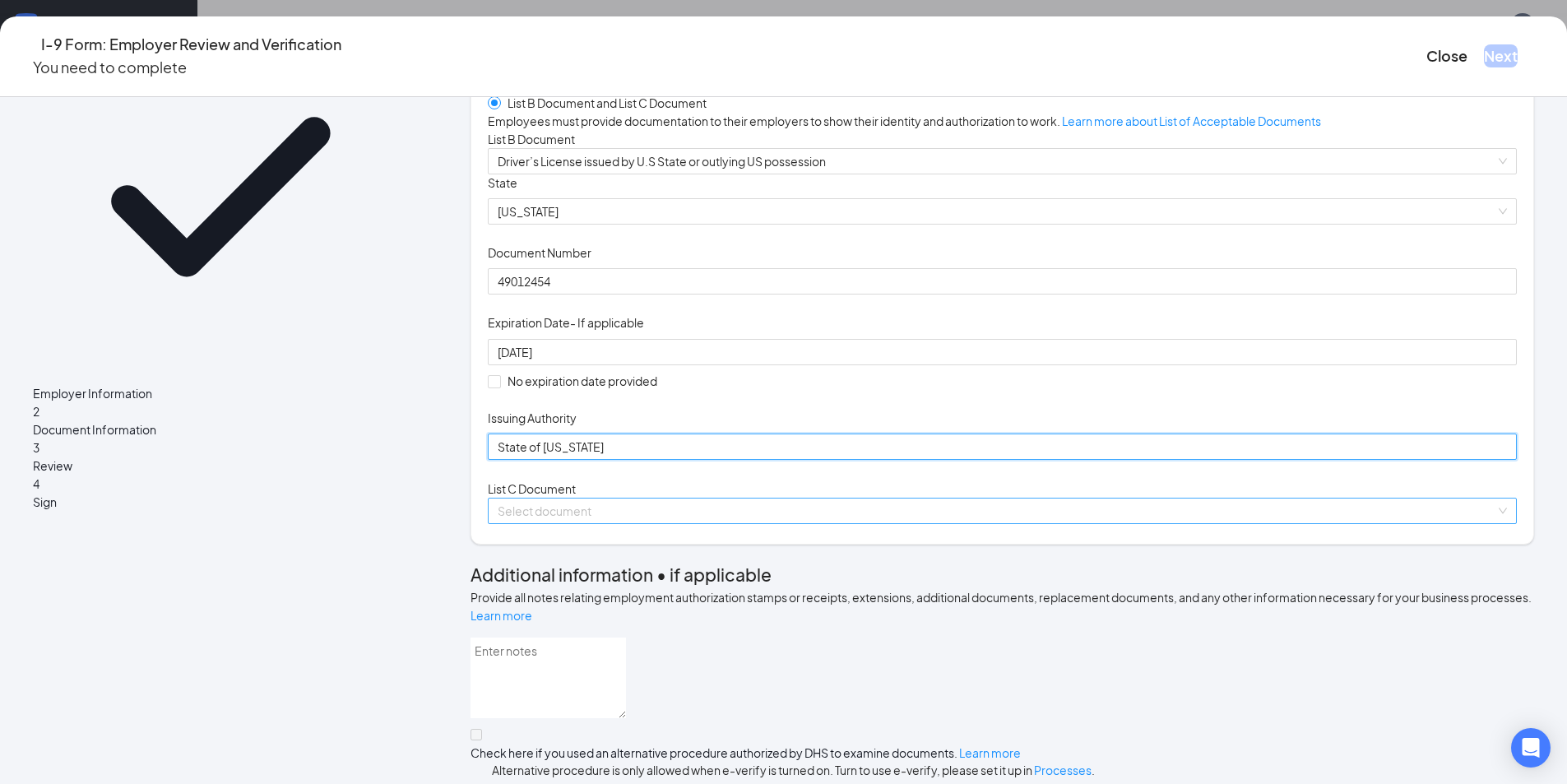
type input "State of [US_STATE]"
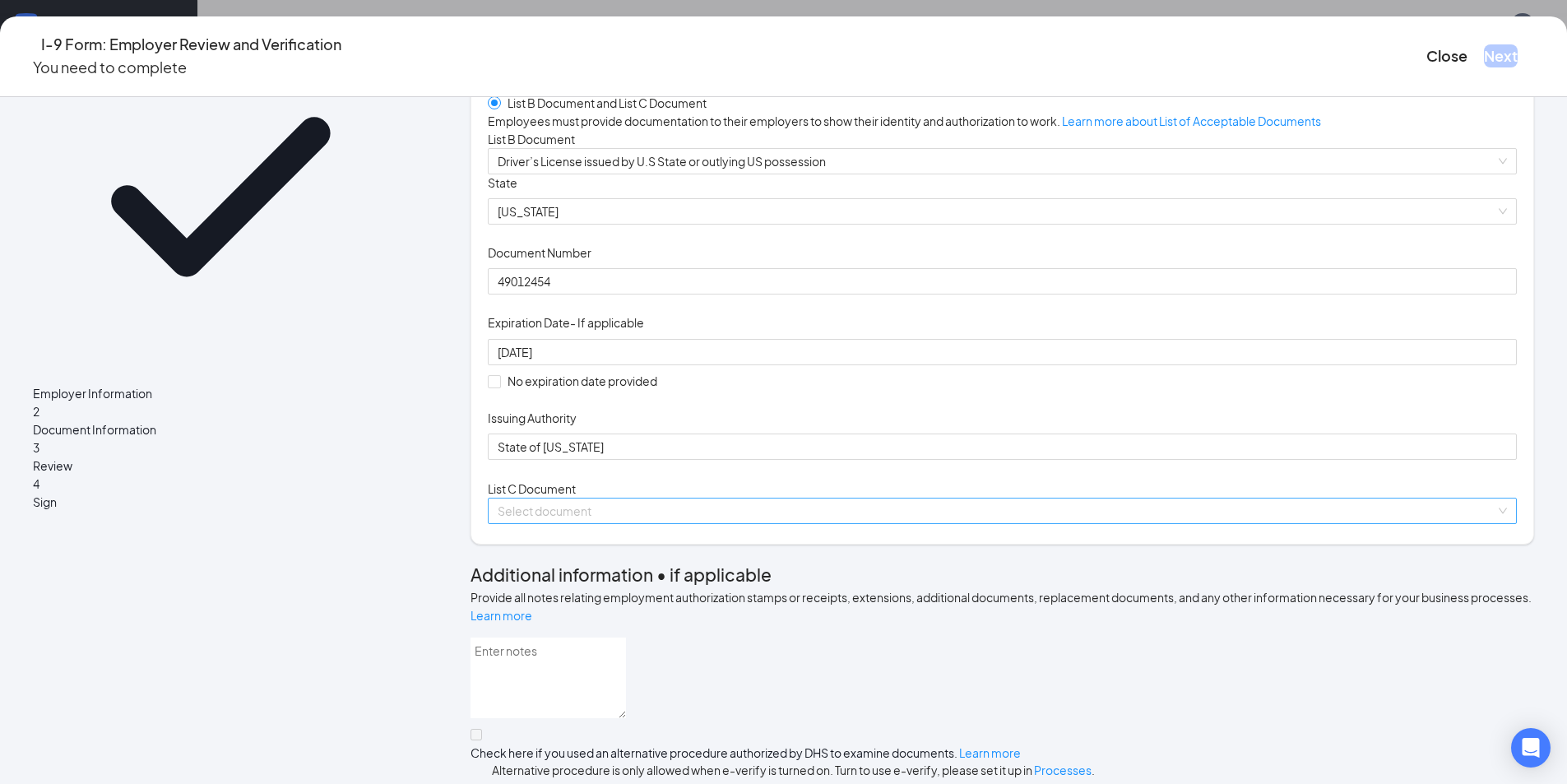
click at [742, 523] on input "search" at bounding box center [997, 511] width 997 height 24
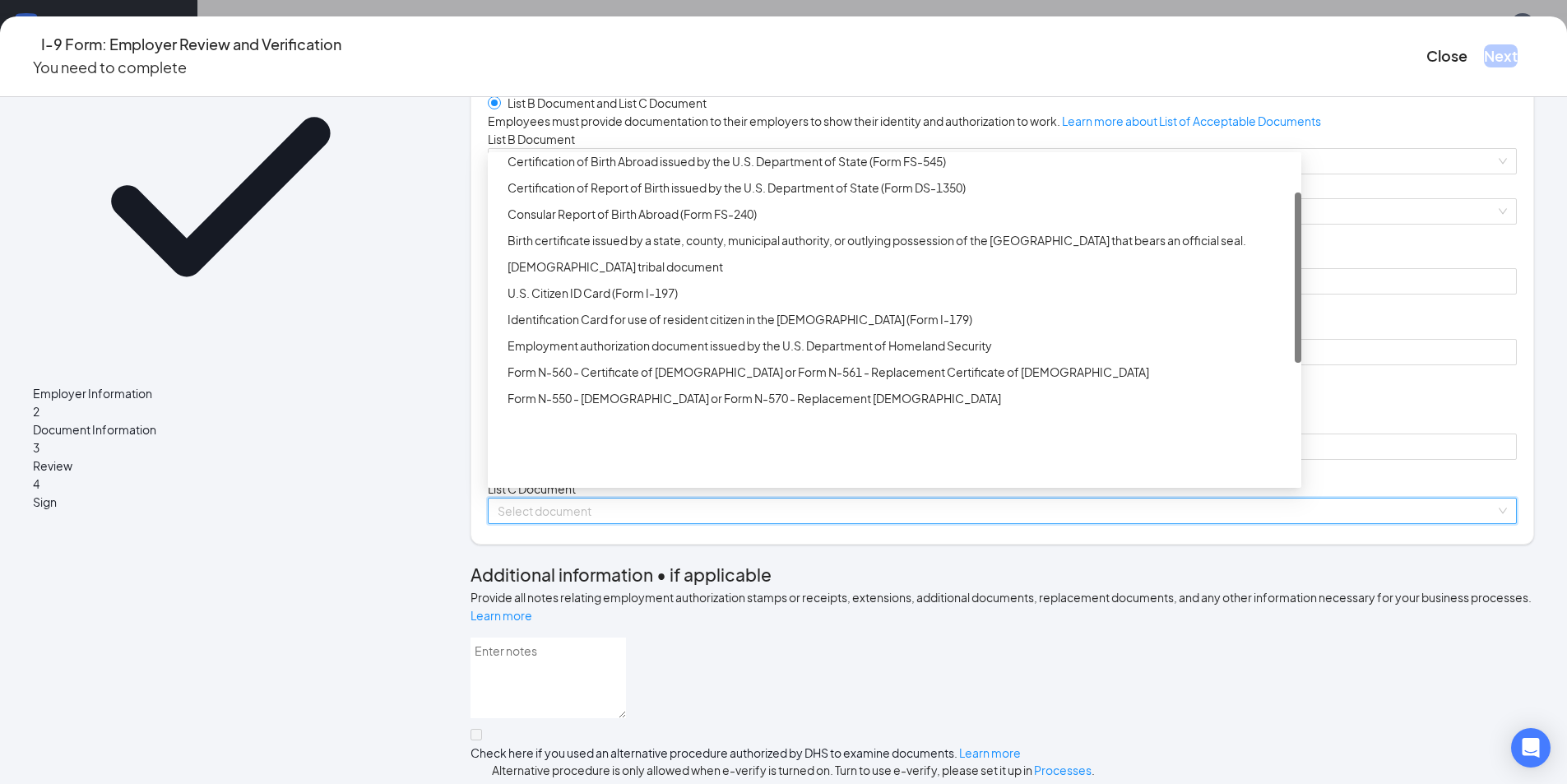
scroll to position [0, 0]
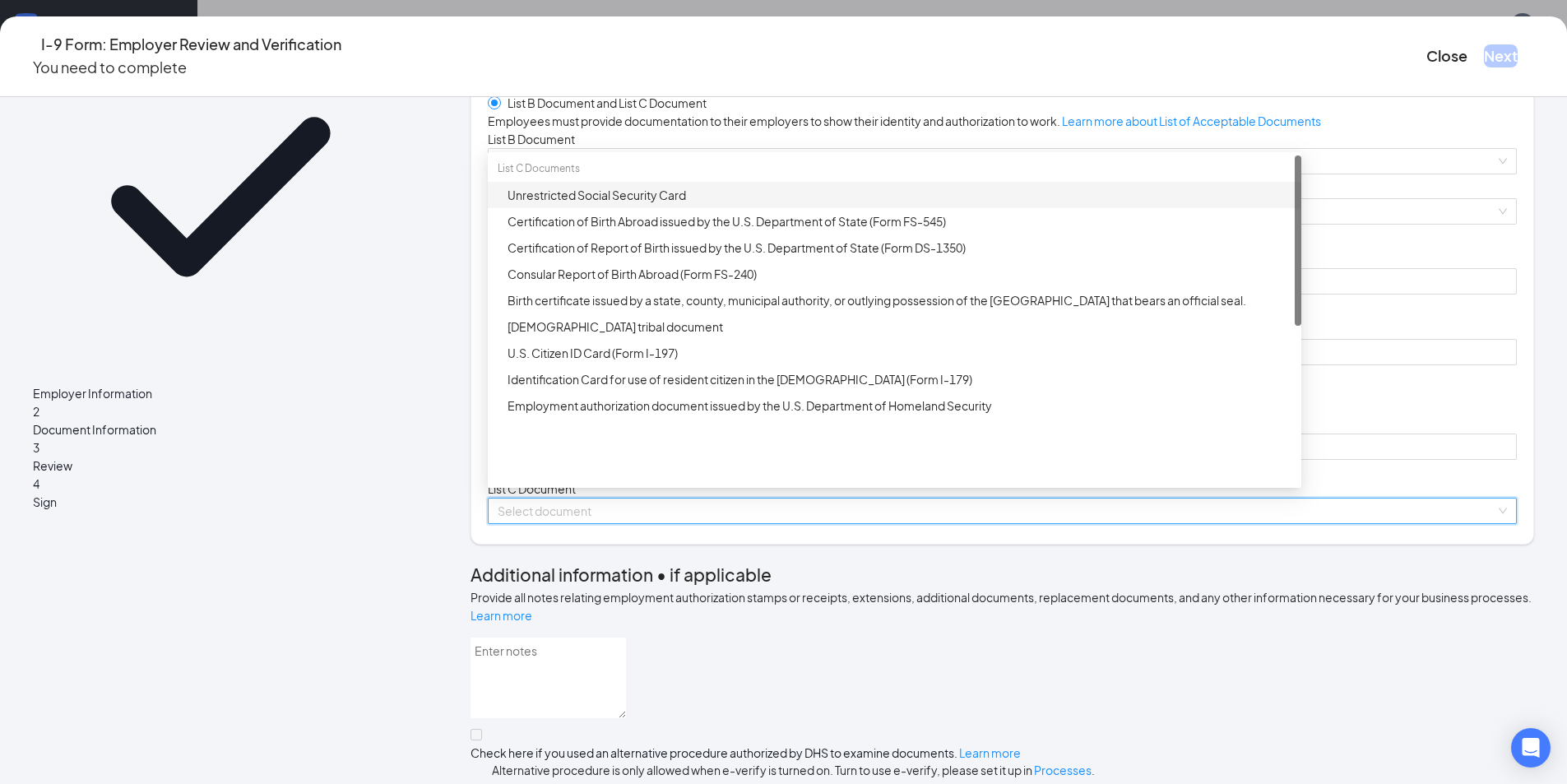
click at [645, 208] on div "Unrestricted Social Security Card" at bounding box center [894, 195] width 813 height 26
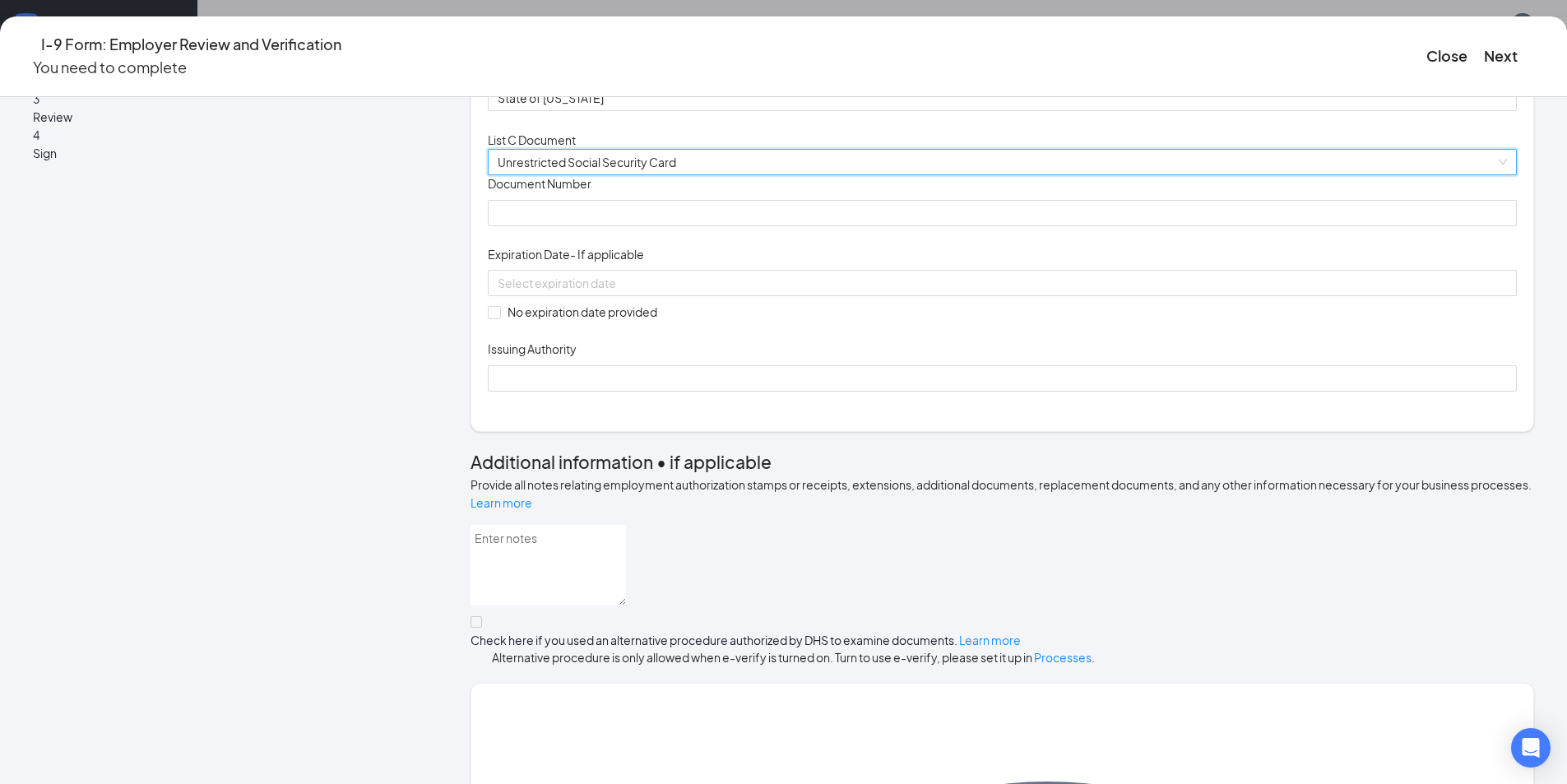
scroll to position [465, 0]
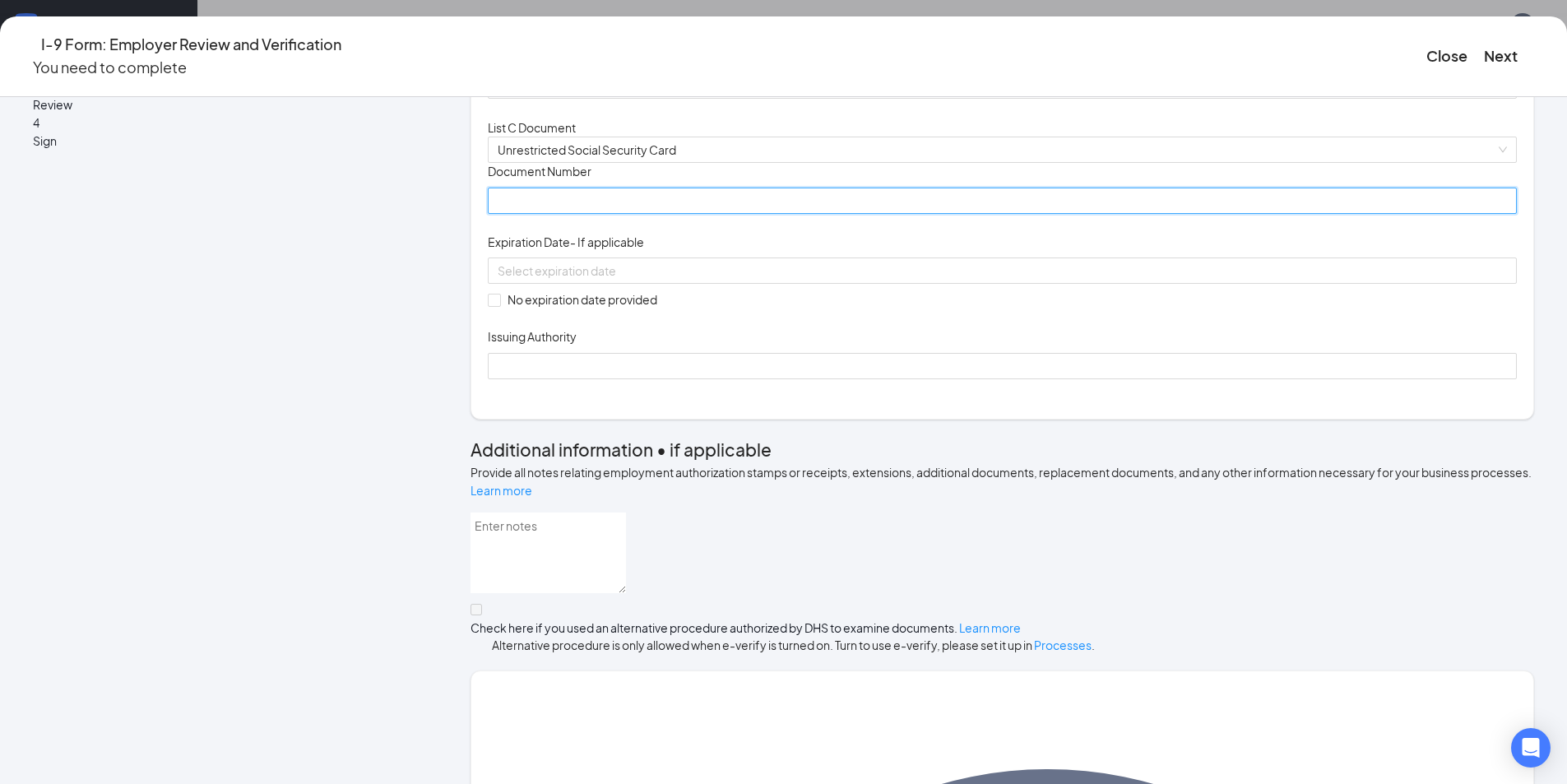
click at [744, 214] on input "Document Number" at bounding box center [1003, 201] width 1029 height 26
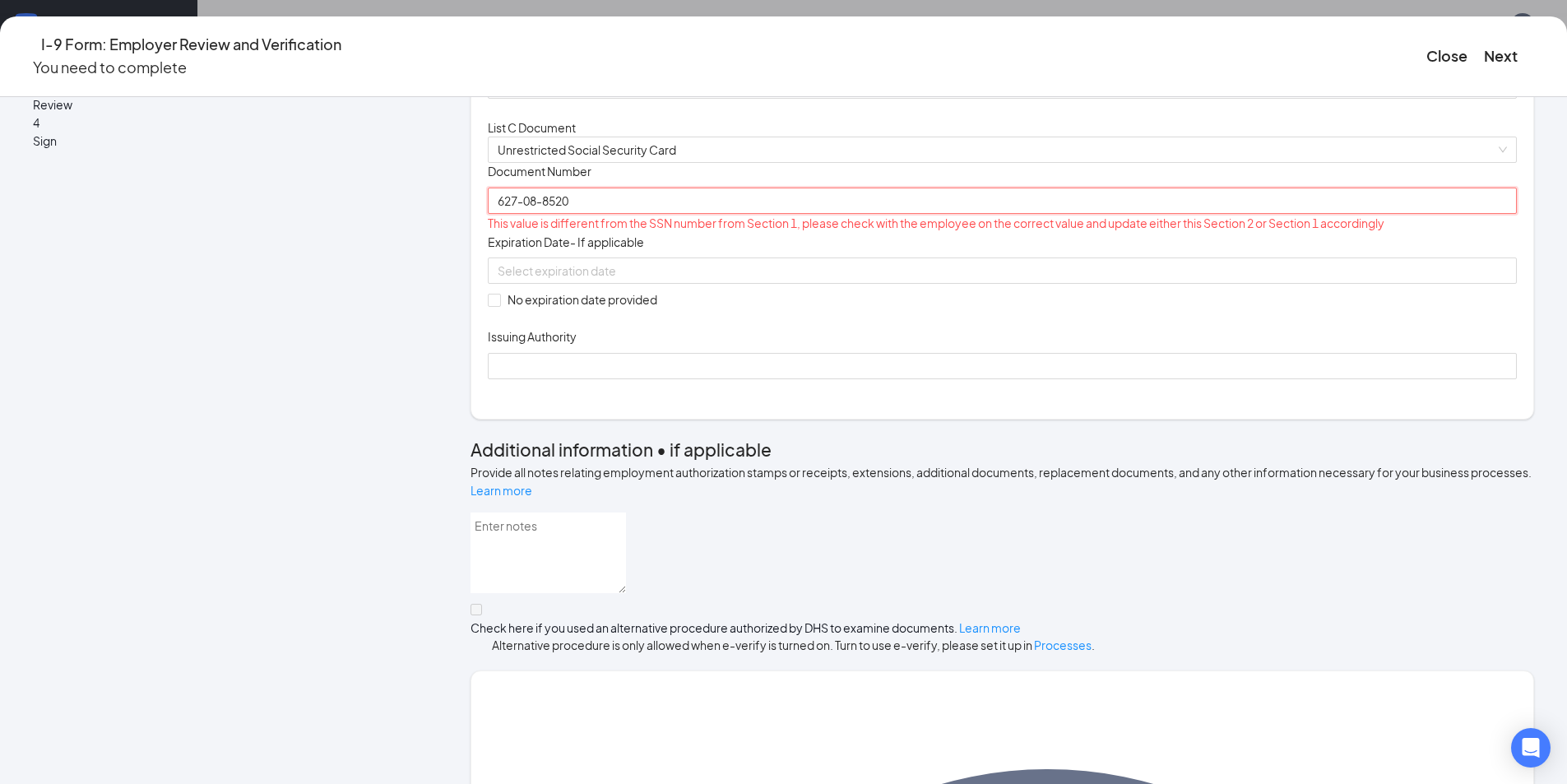
click at [600, 214] on input "627-08-8520" at bounding box center [1003, 201] width 1029 height 26
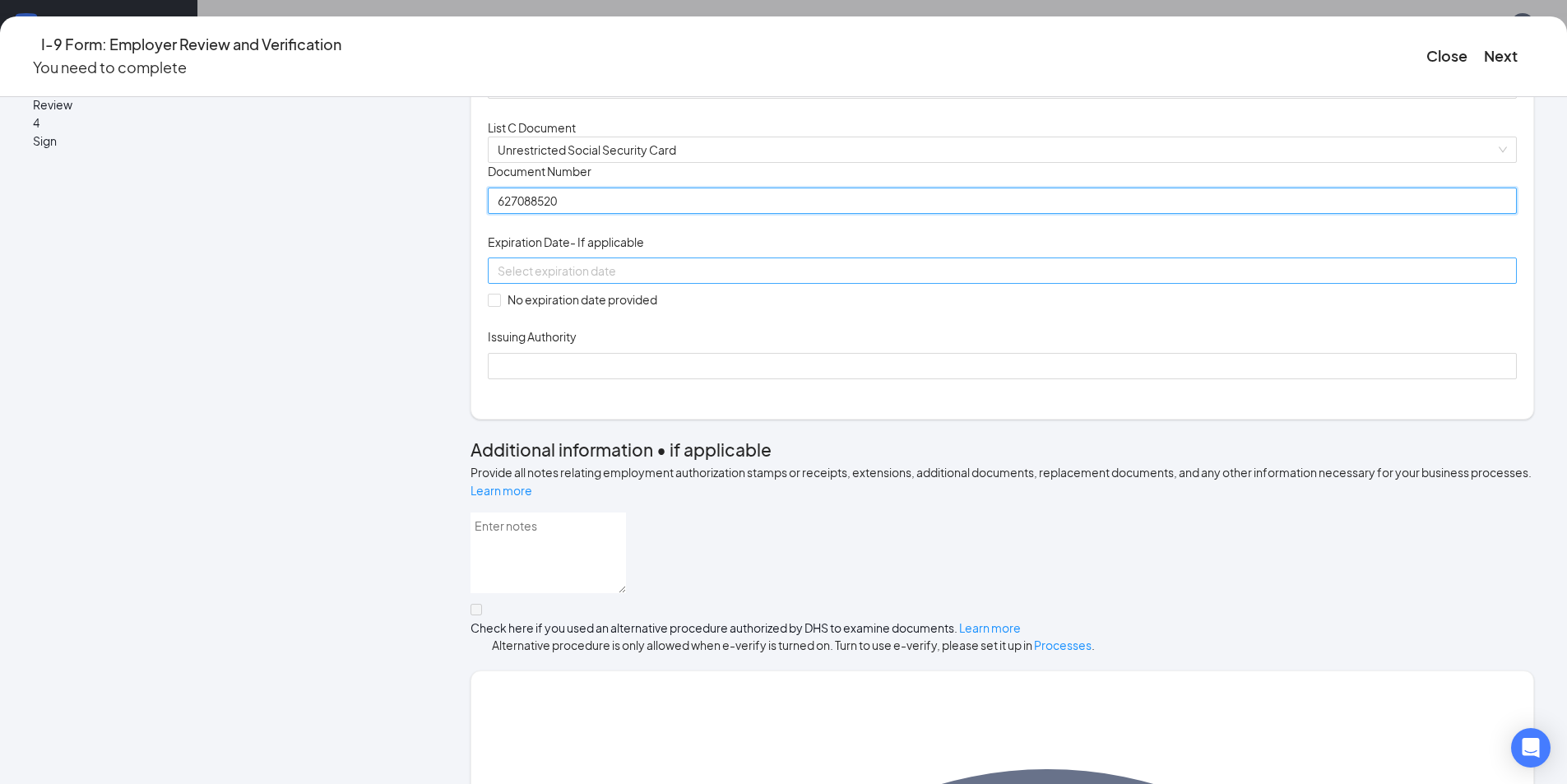
type input "627088520"
click at [694, 279] on input at bounding box center [1001, 271] width 1006 height 18
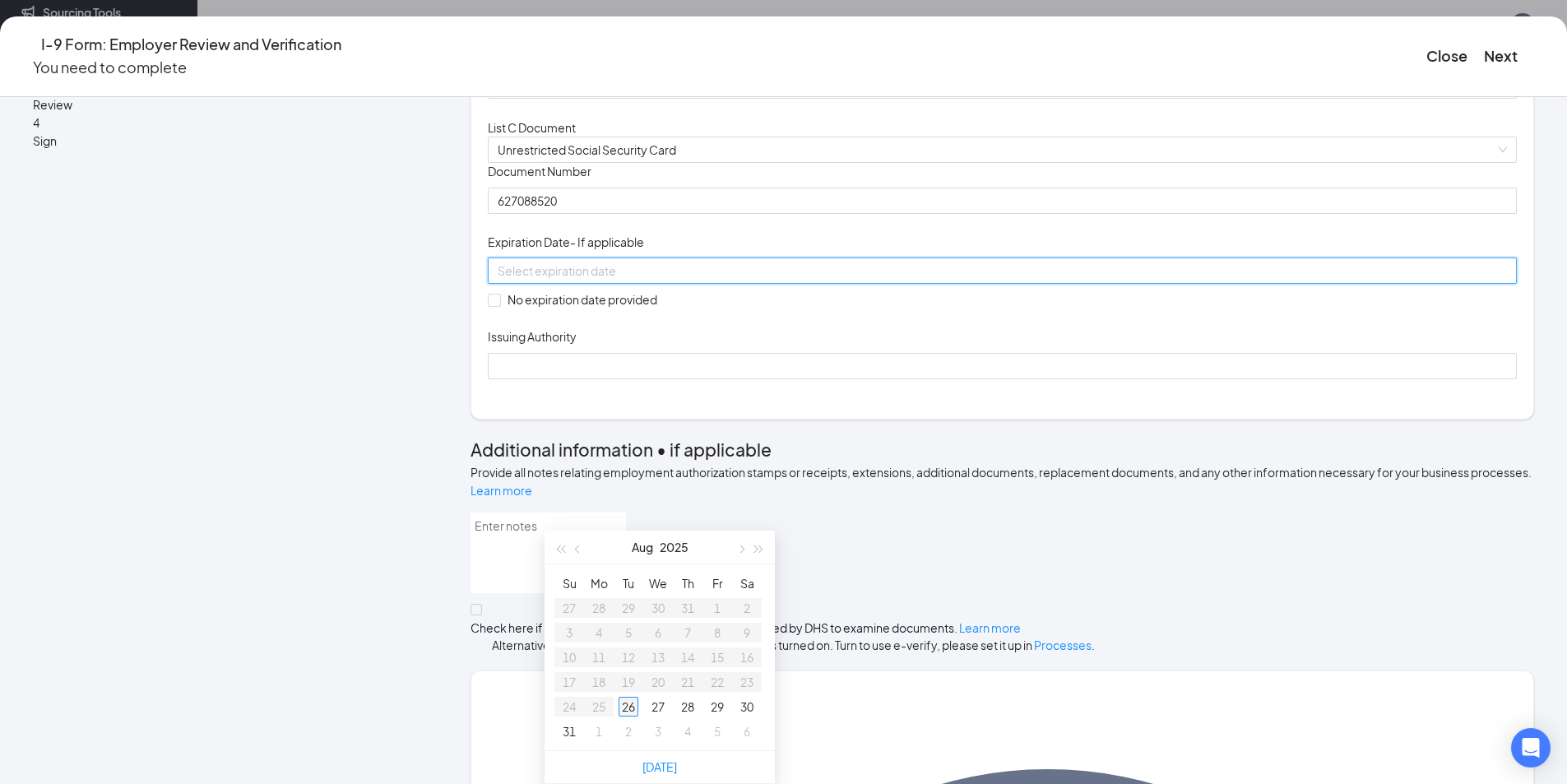
type input "[DATE]"
click at [625, 697] on div "26" at bounding box center [628, 706] width 20 height 20
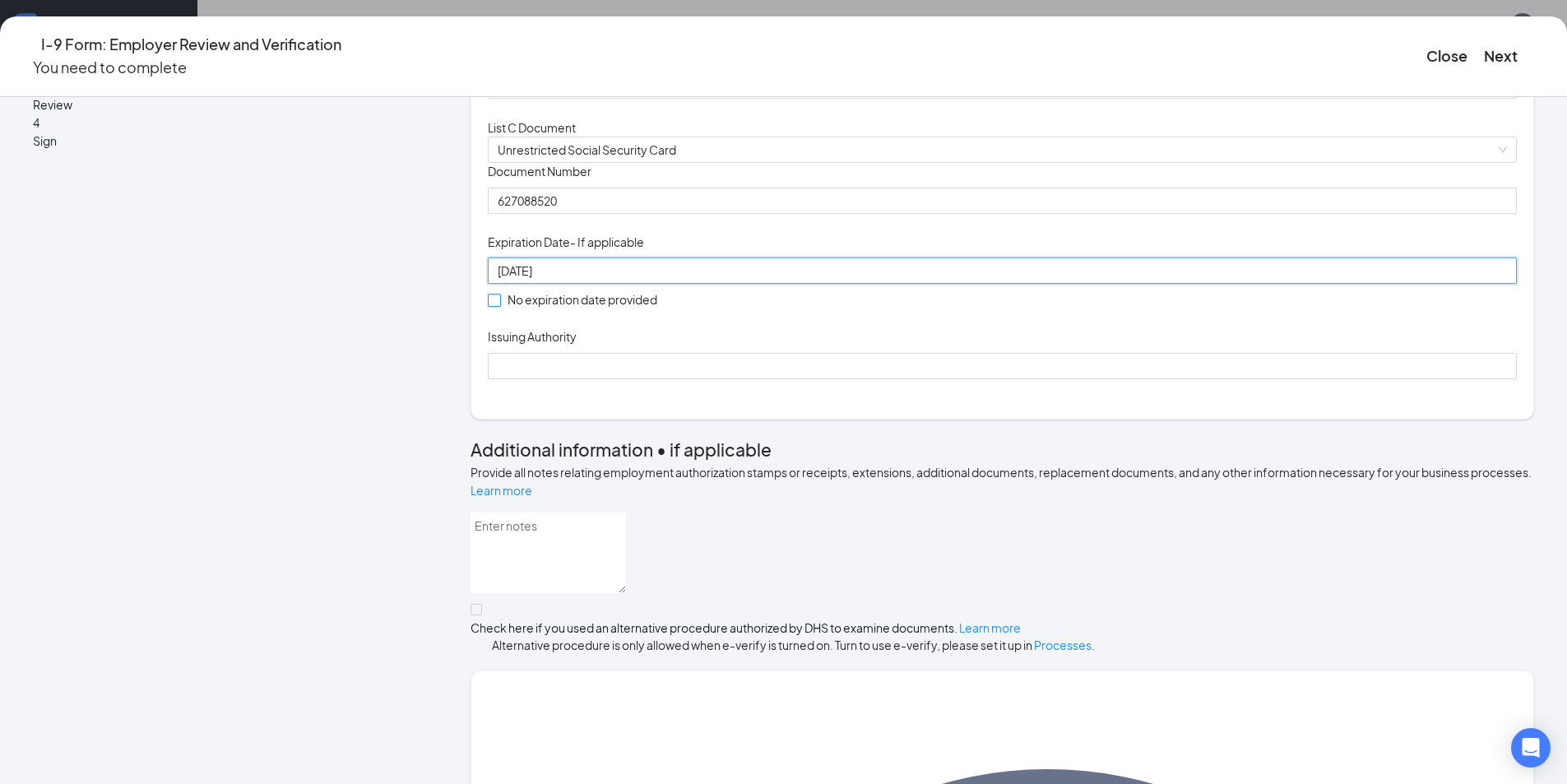
click at [500, 305] on input "No expiration date provided" at bounding box center [494, 299] width 11 height 11
checkbox input "true"
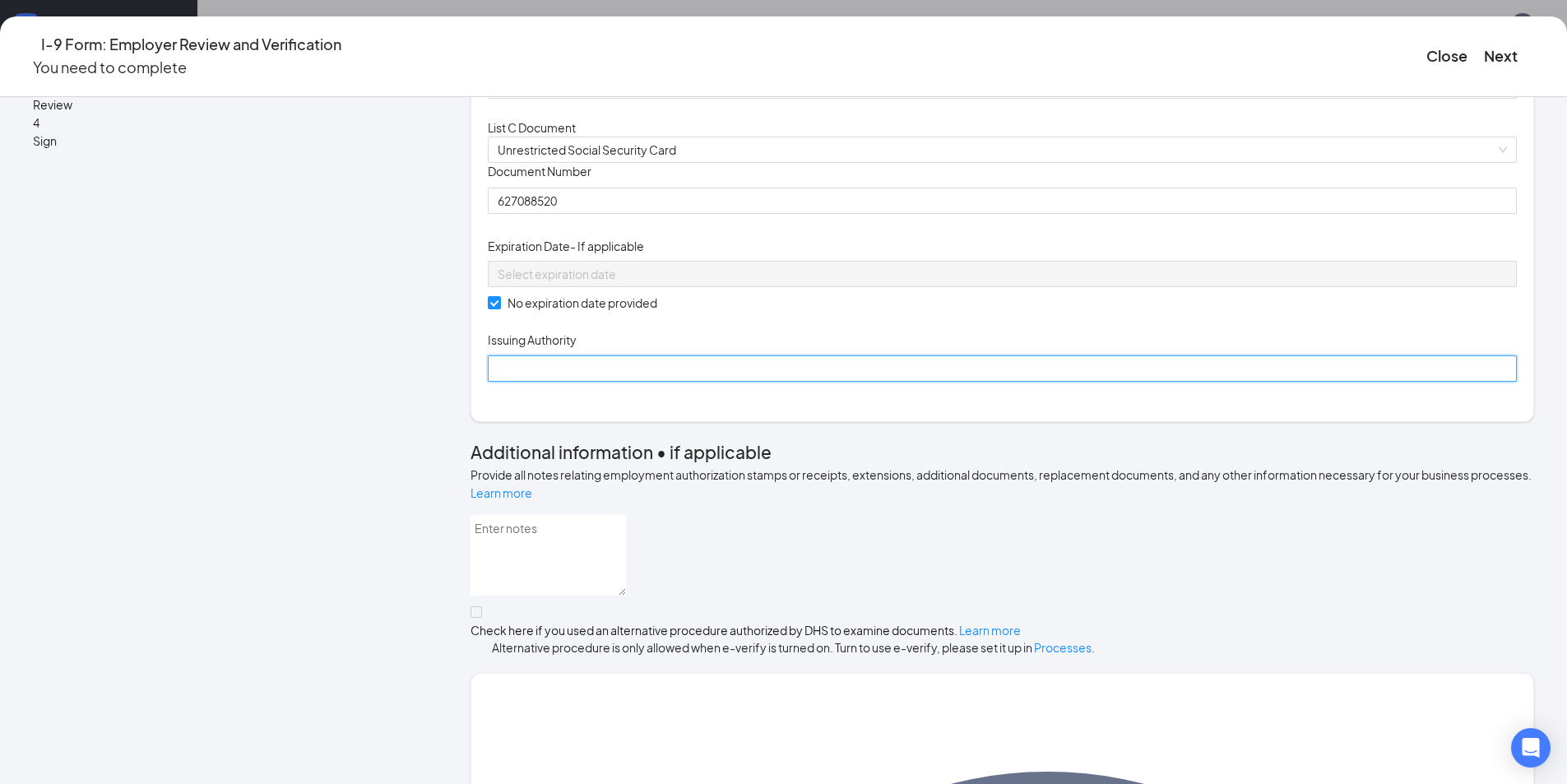
click at [649, 382] on input "Issuing Authority" at bounding box center [1003, 368] width 1029 height 26
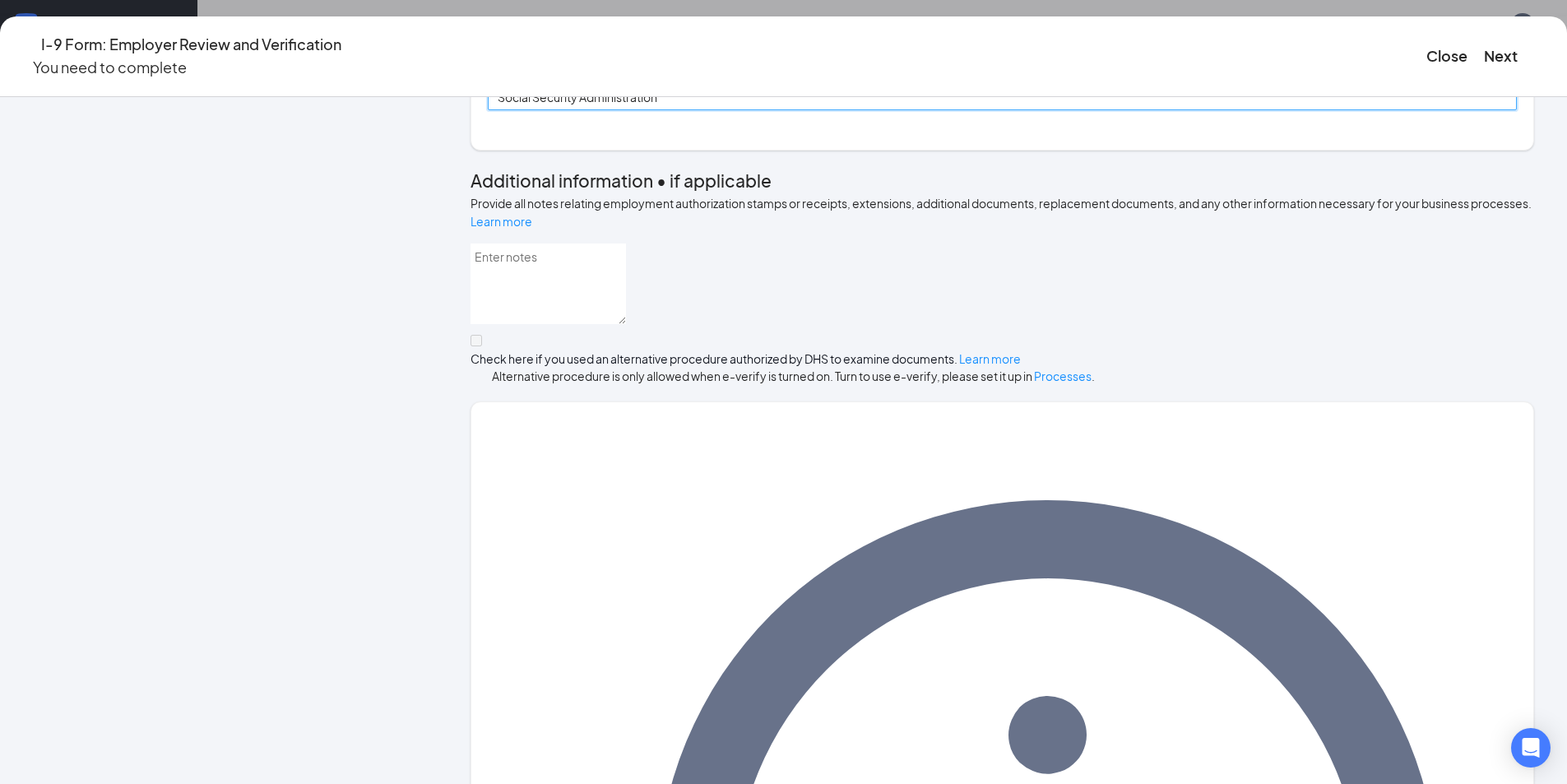
scroll to position [778, 0]
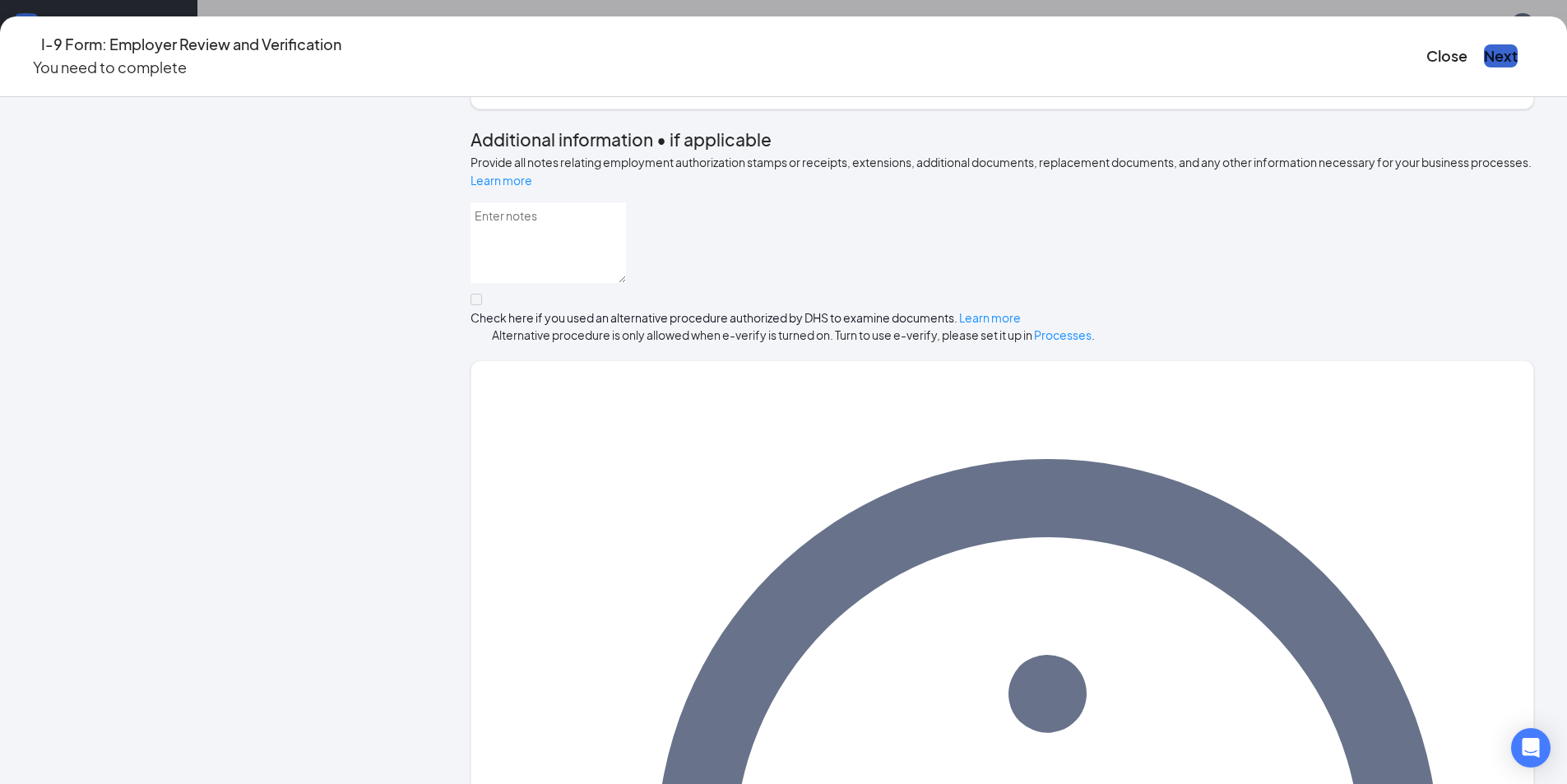
type input "Social Security Administration"
click at [1484, 53] on button "Next" at bounding box center [1501, 56] width 34 height 23
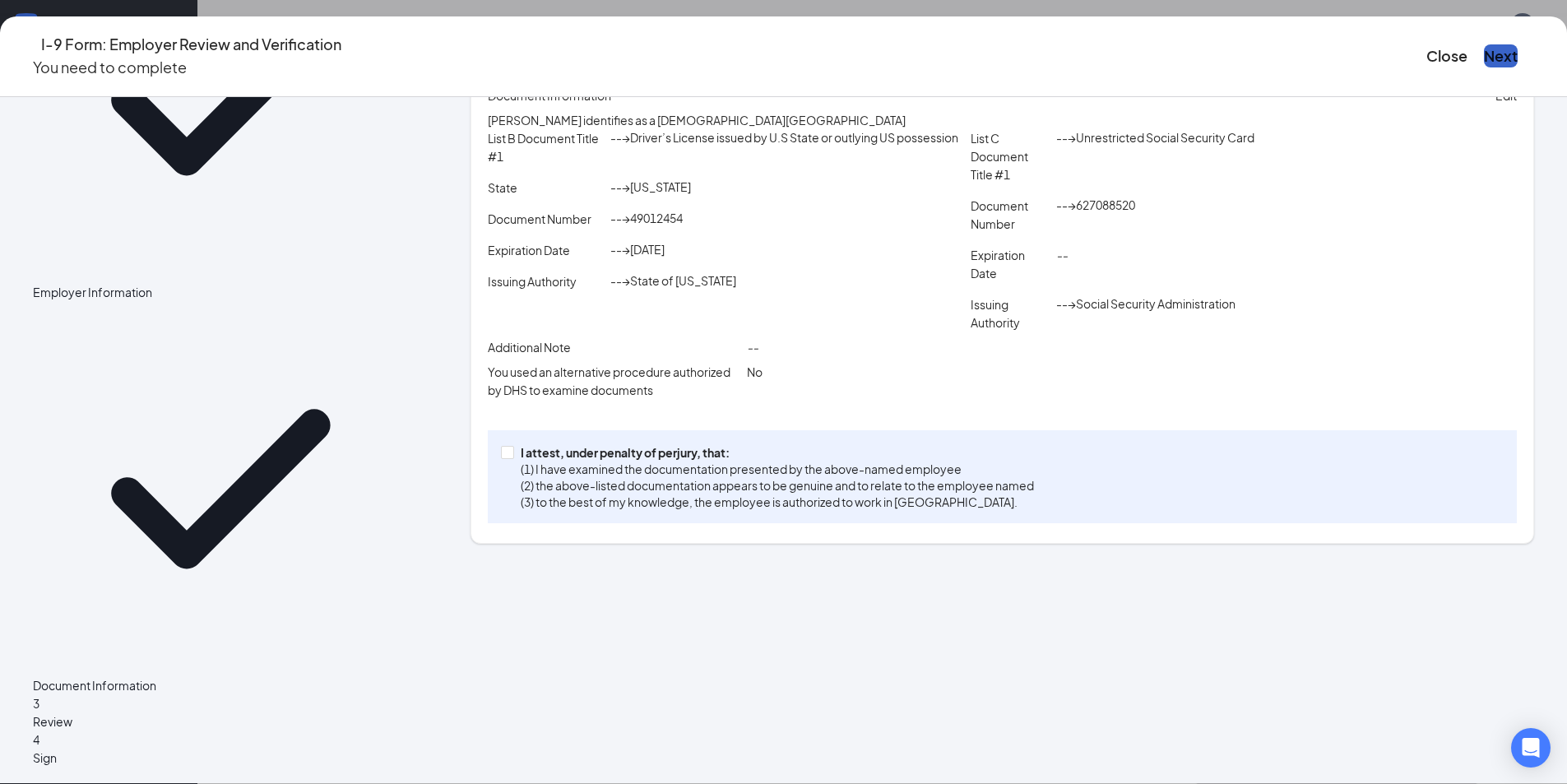
scroll to position [107, 0]
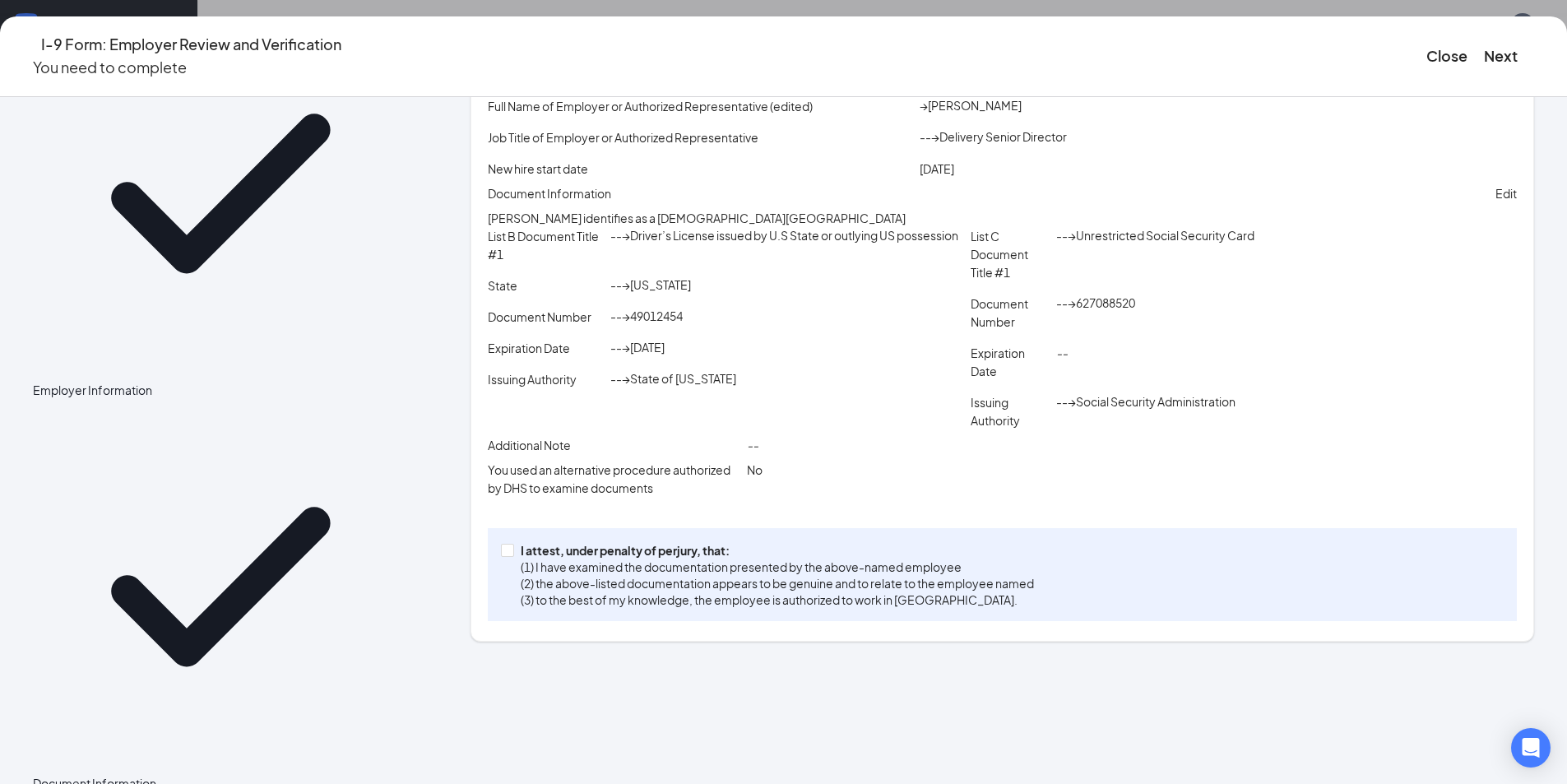
click at [557, 621] on div "I attest, under penalty of [PERSON_NAME], that: (1) I have examined the documen…" at bounding box center [1003, 574] width 1029 height 93
click at [514, 557] on span at bounding box center [507, 550] width 13 height 13
click at [513, 555] on input "I attest, under penalty of [PERSON_NAME], that: (1) I have examined the documen…" at bounding box center [507, 549] width 11 height 11
checkbox input "true"
click at [1484, 45] on button "Next" at bounding box center [1501, 56] width 34 height 23
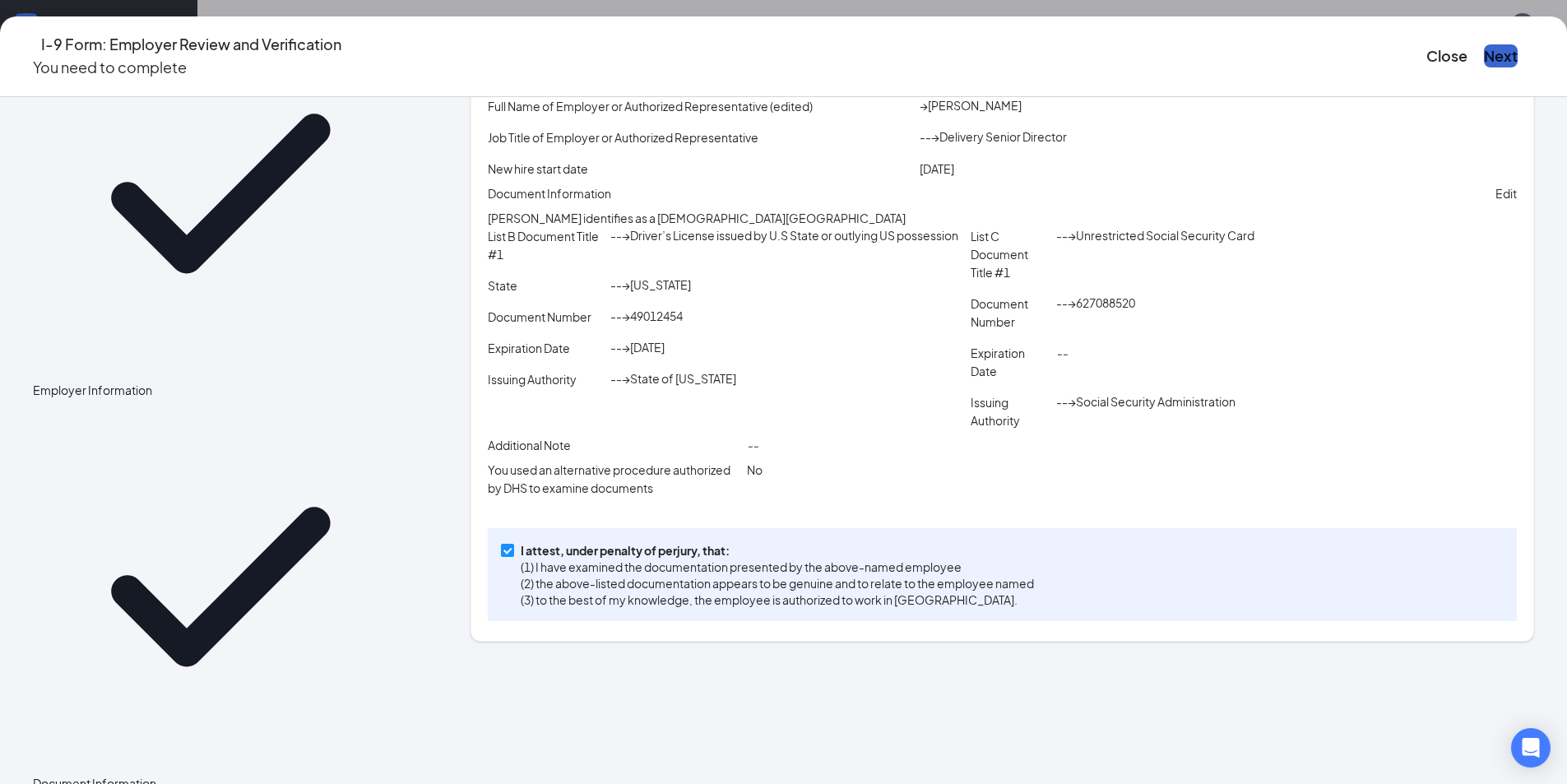
scroll to position [0, 0]
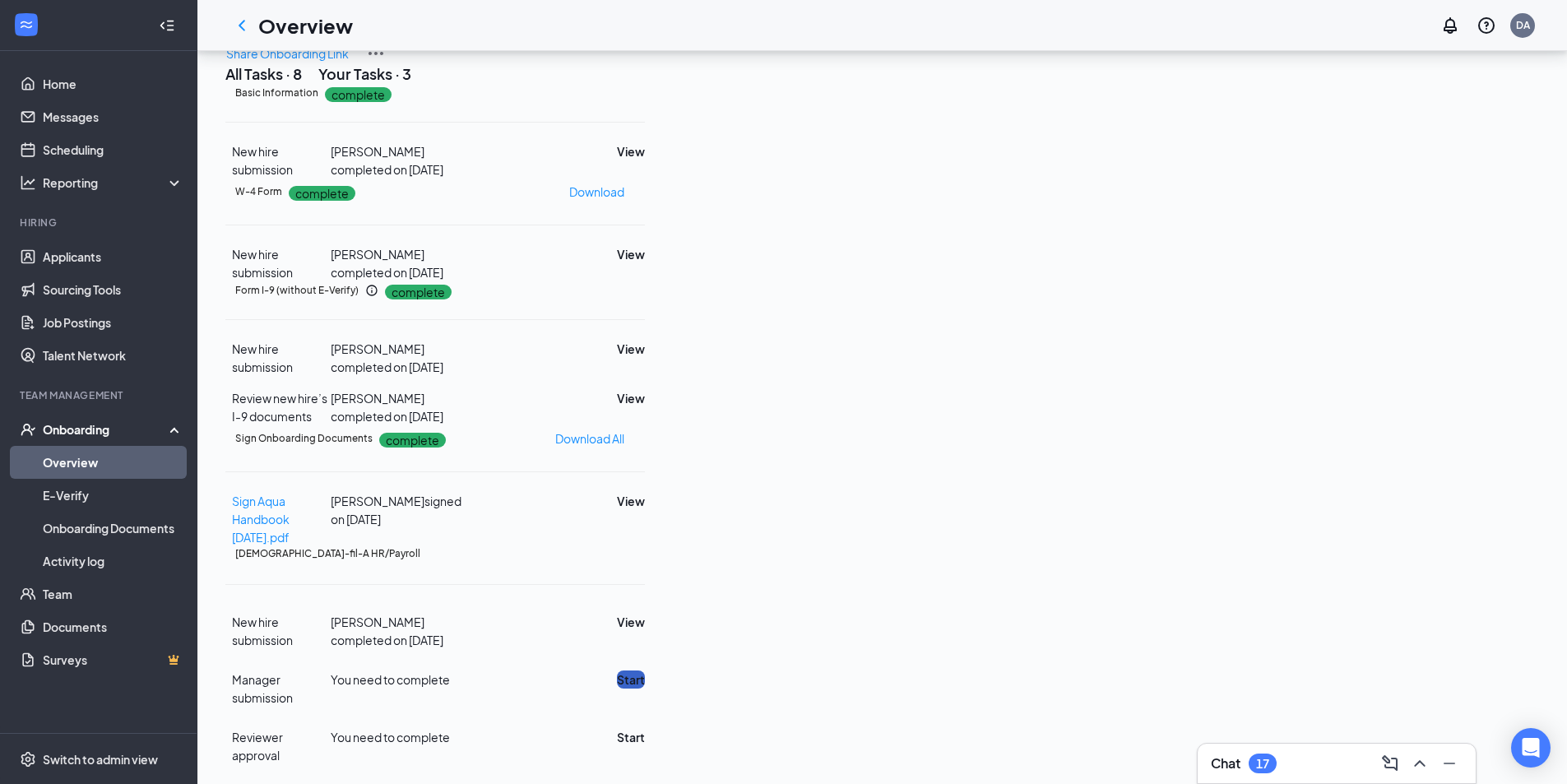
click at [645, 671] on button "Start" at bounding box center [631, 679] width 28 height 18
click at [645, 728] on button "Start" at bounding box center [631, 737] width 28 height 18
